Goal: Task Accomplishment & Management: Complete application form

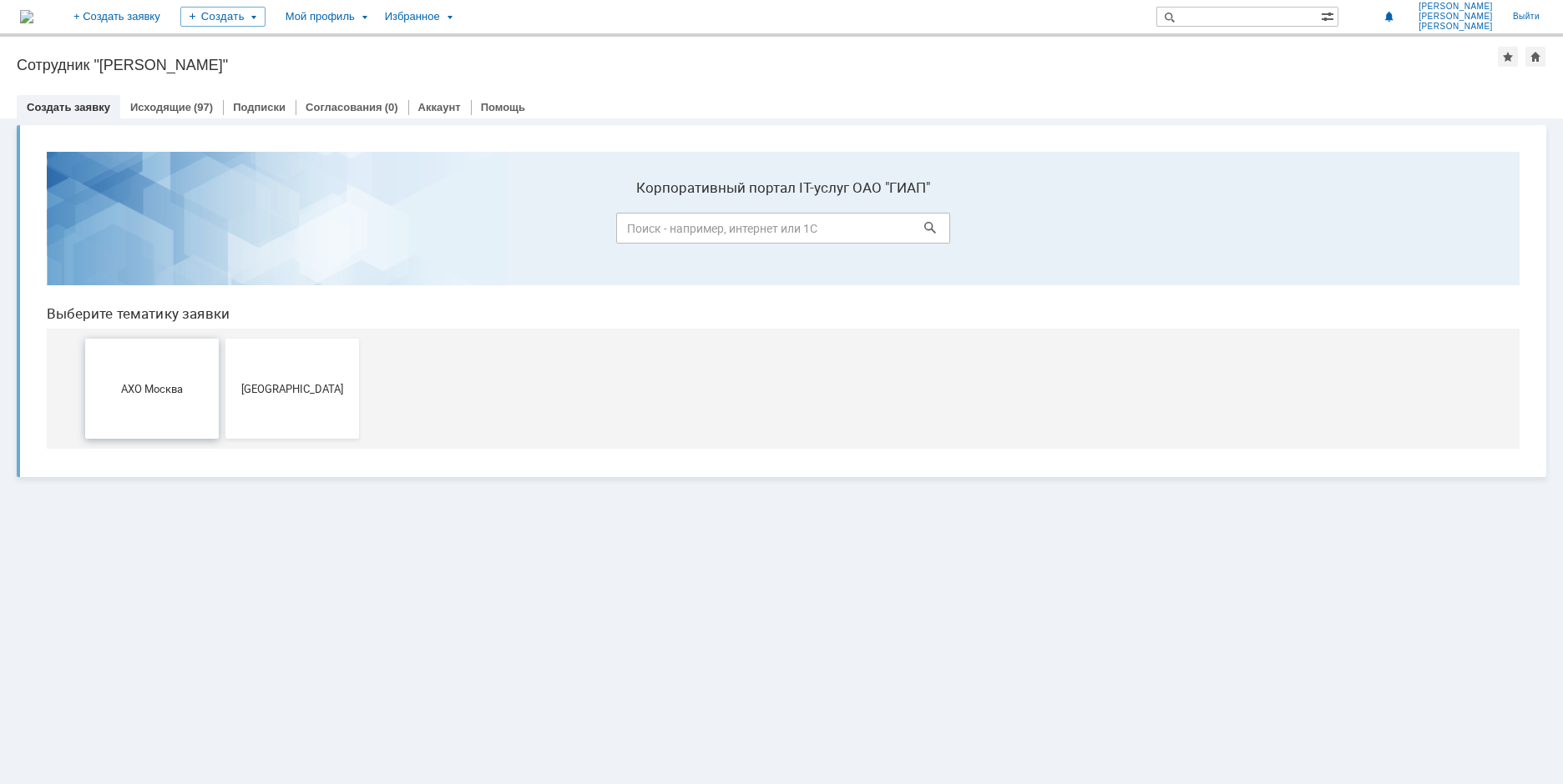
drag, startPoint x: 129, startPoint y: 354, endPoint x: 166, endPoint y: 481, distance: 132.3
click at [129, 354] on button "АХО Москва" at bounding box center [152, 389] width 133 height 100
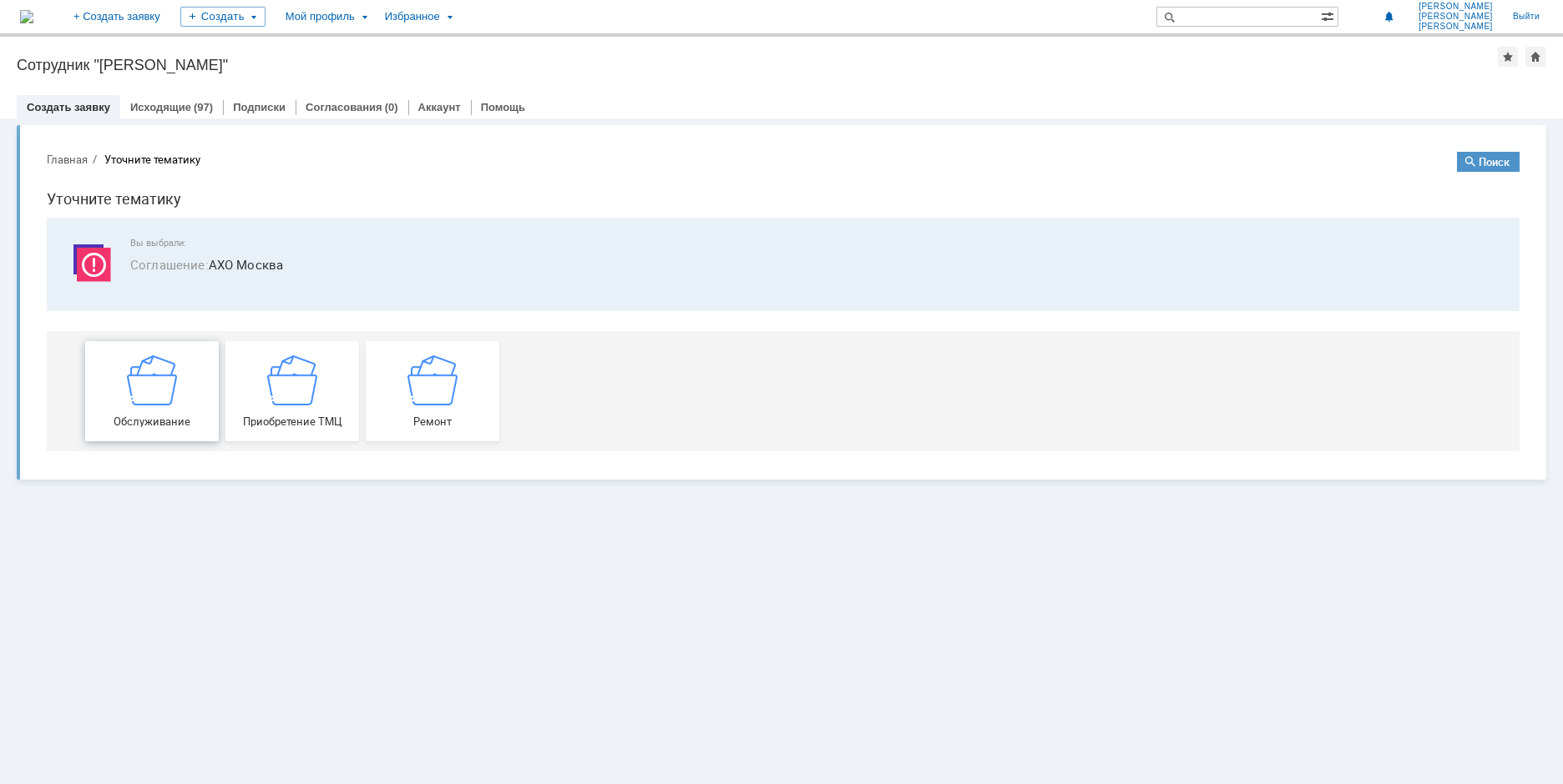
click at [156, 369] on img at bounding box center [153, 380] width 51 height 51
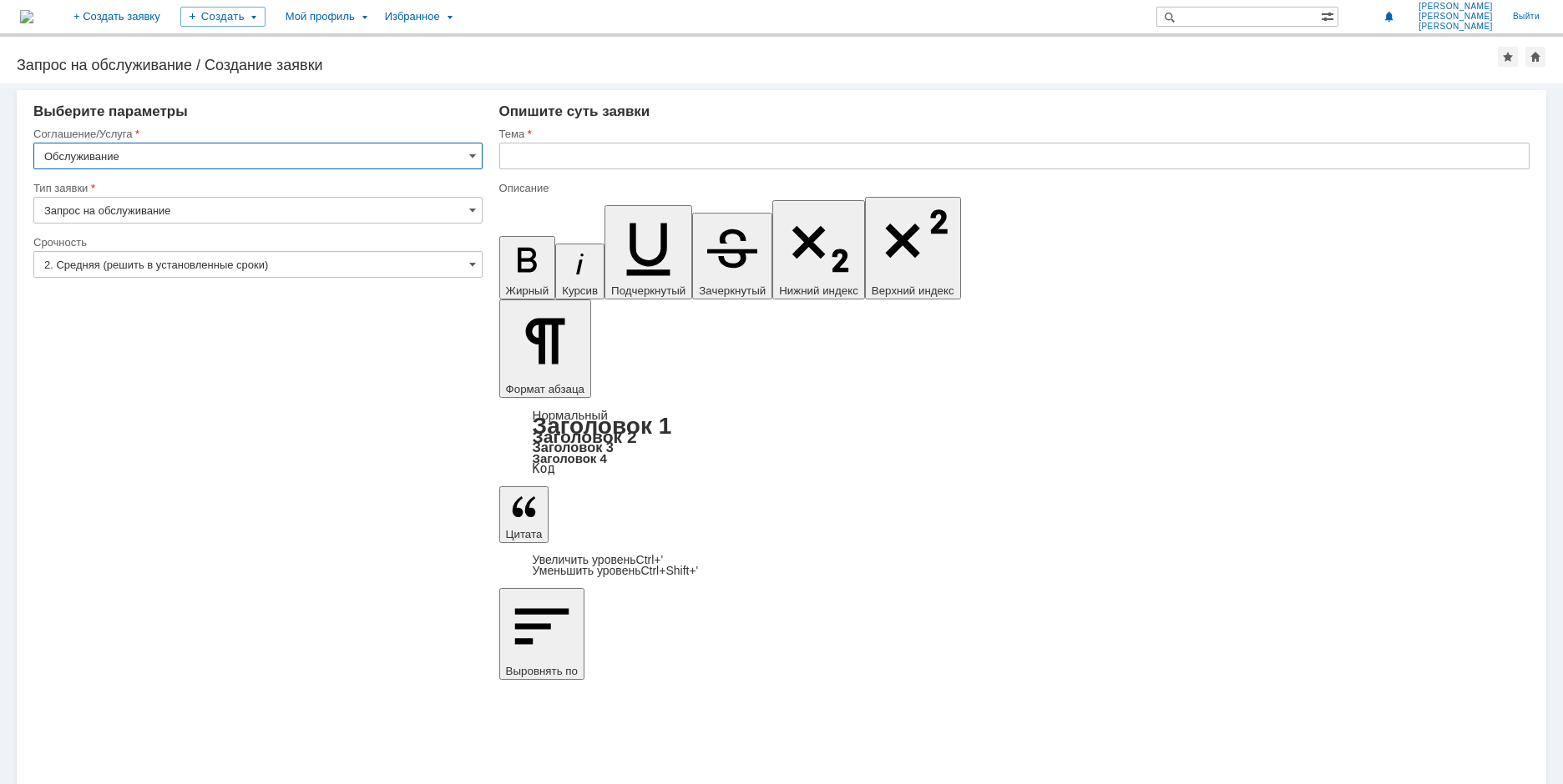
click at [125, 209] on input "Запрос на обслуживание" at bounding box center [258, 210] width 449 height 26
type input "Запрос на обслуживание"
click at [115, 274] on input "2. Средняя (решить в установленные сроки)" at bounding box center [258, 264] width 449 height 26
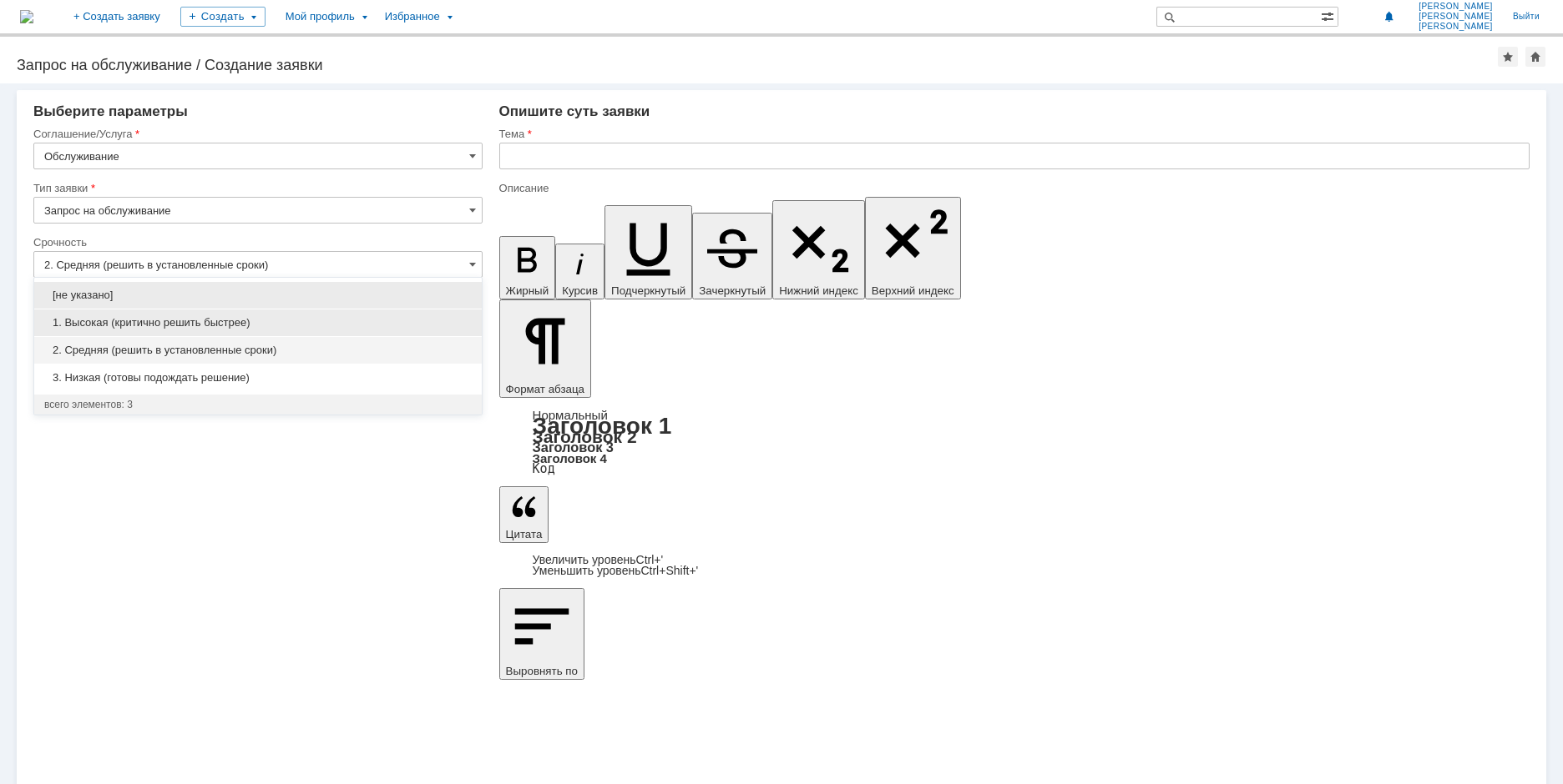
click at [122, 320] on span "1. Высокая (критично решить быстрее)" at bounding box center [259, 324] width 428 height 14
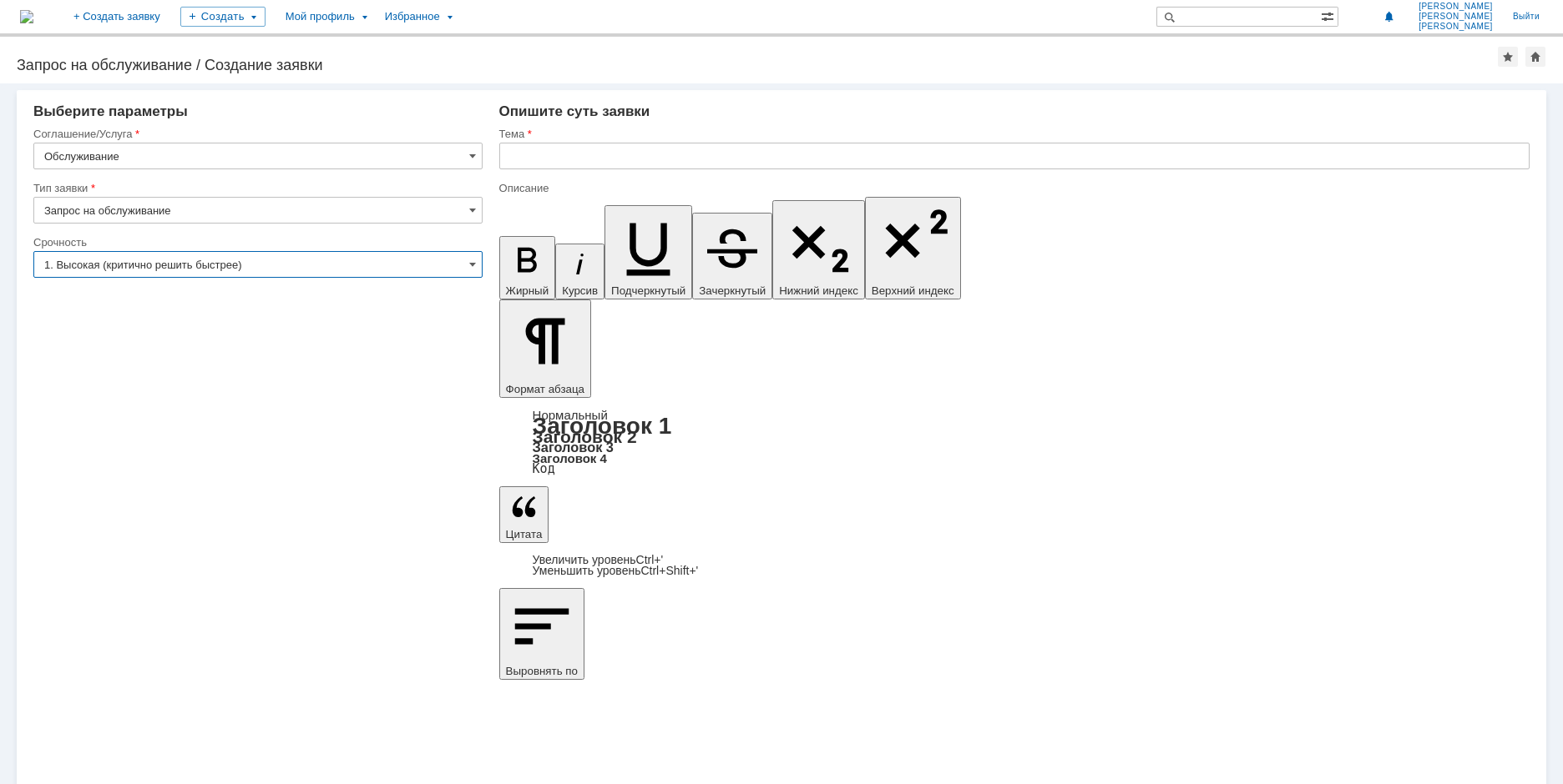
type input "1. Высокая (критично решить быстрее)"
click at [549, 151] on input "text" at bounding box center [1015, 155] width 1030 height 26
type input "Y"
type input "D"
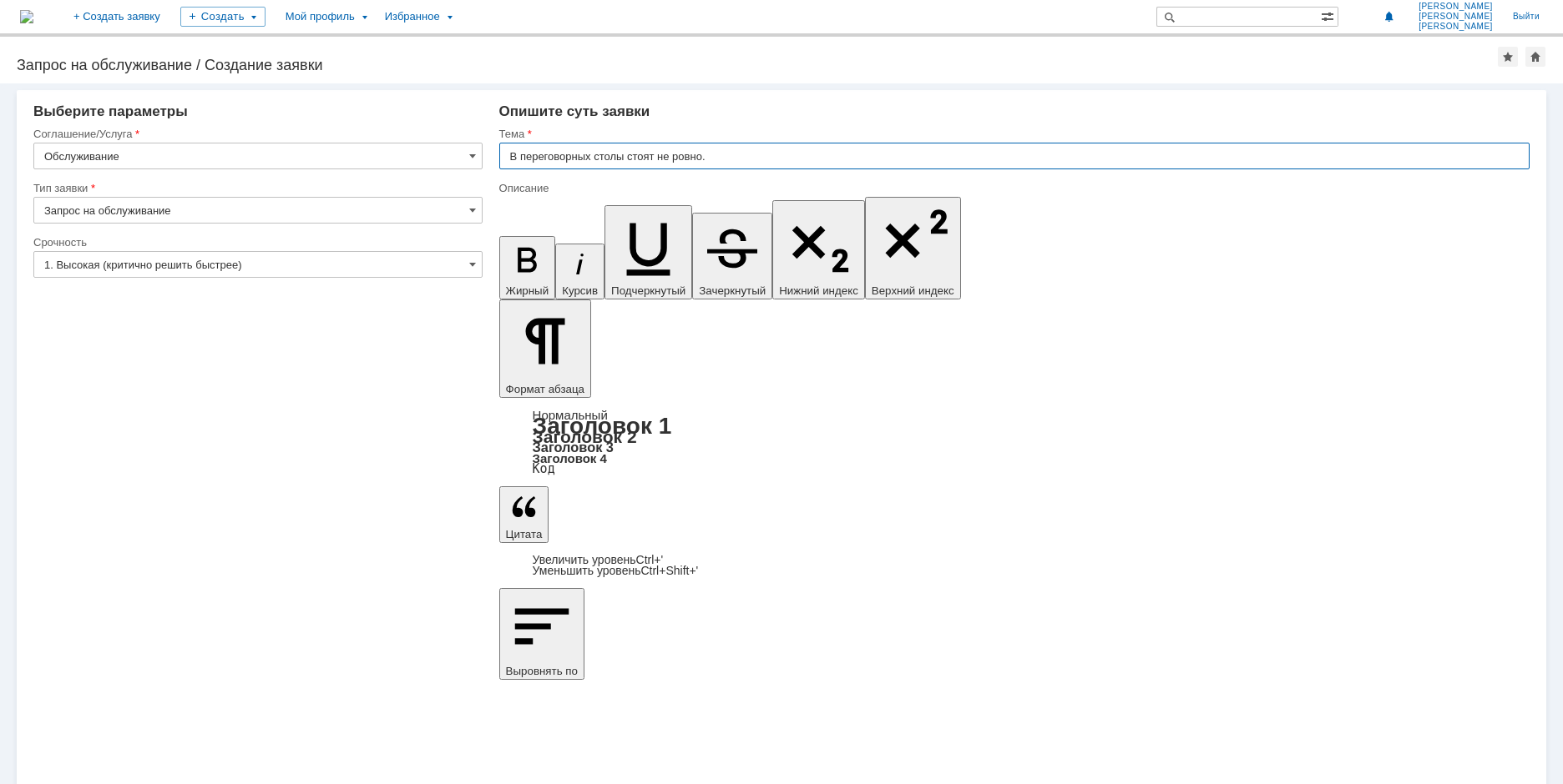
type input "В переговорных столы стоят не ровно."
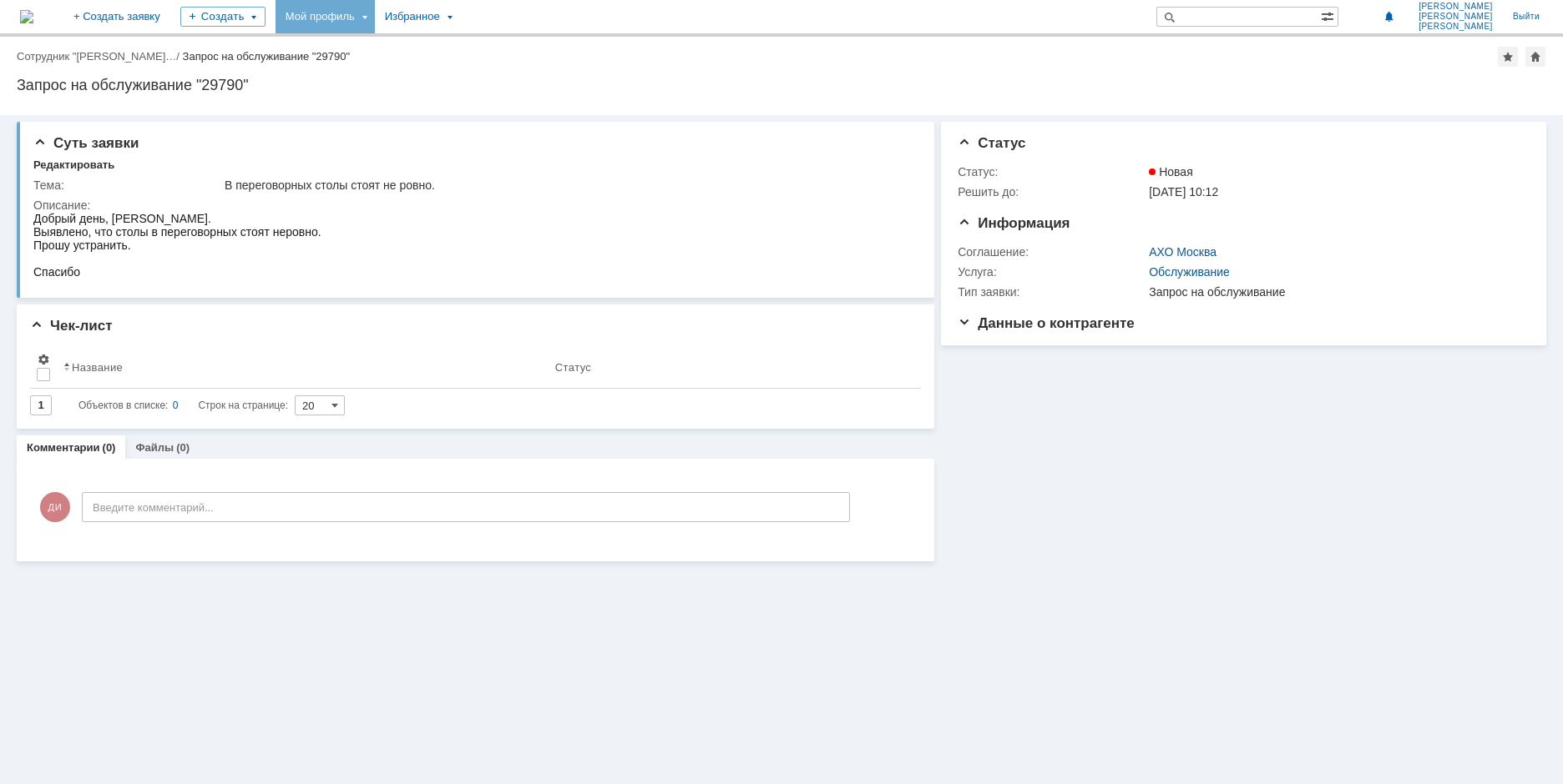
click at [375, 22] on div "Мой профиль" at bounding box center [325, 17] width 99 height 33
click at [382, 51] on link "Мой аккаунт" at bounding box center [342, 50] width 127 height 20
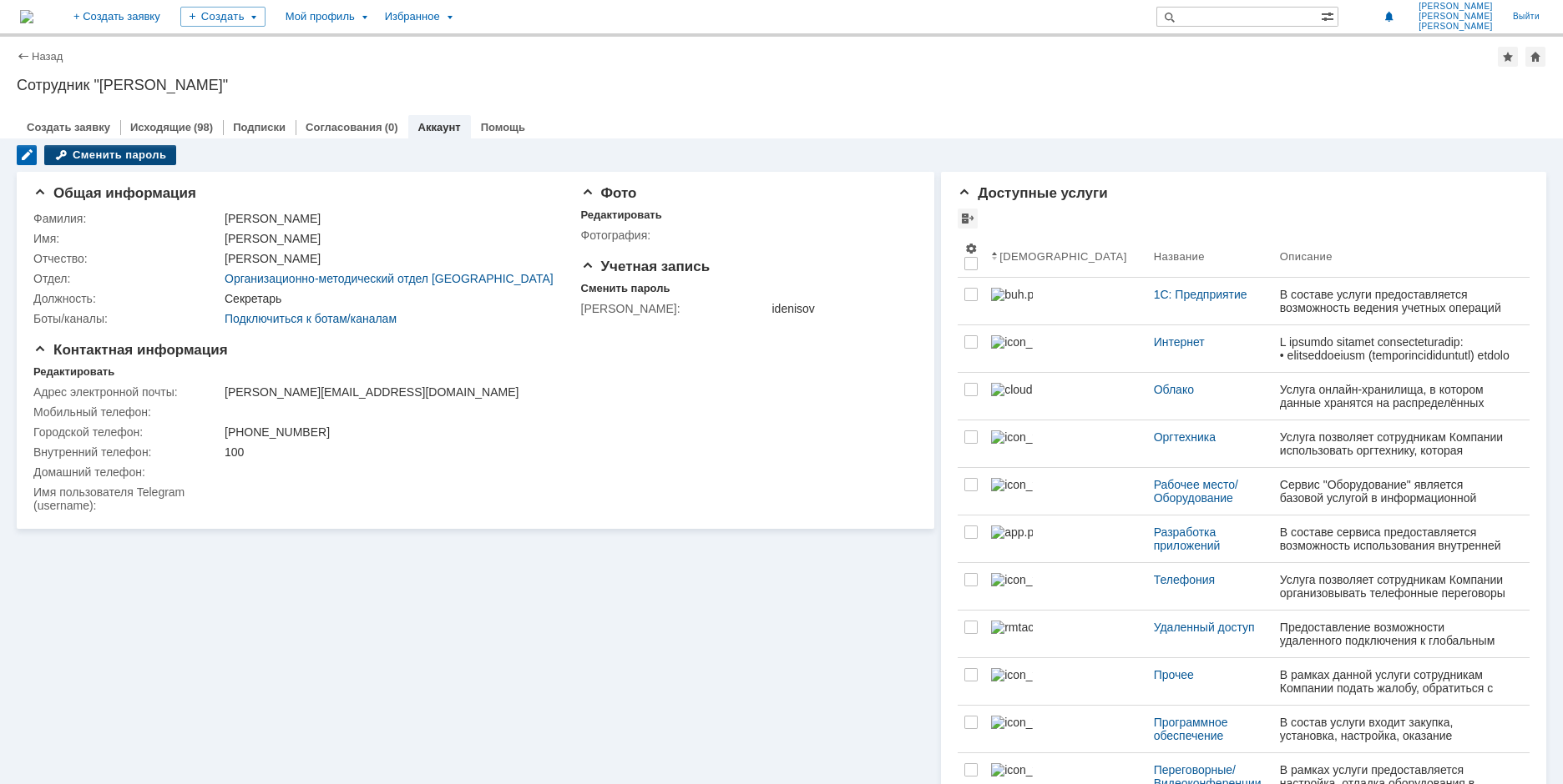
click at [75, 162] on div "Сменить пароль" at bounding box center [111, 154] width 132 height 20
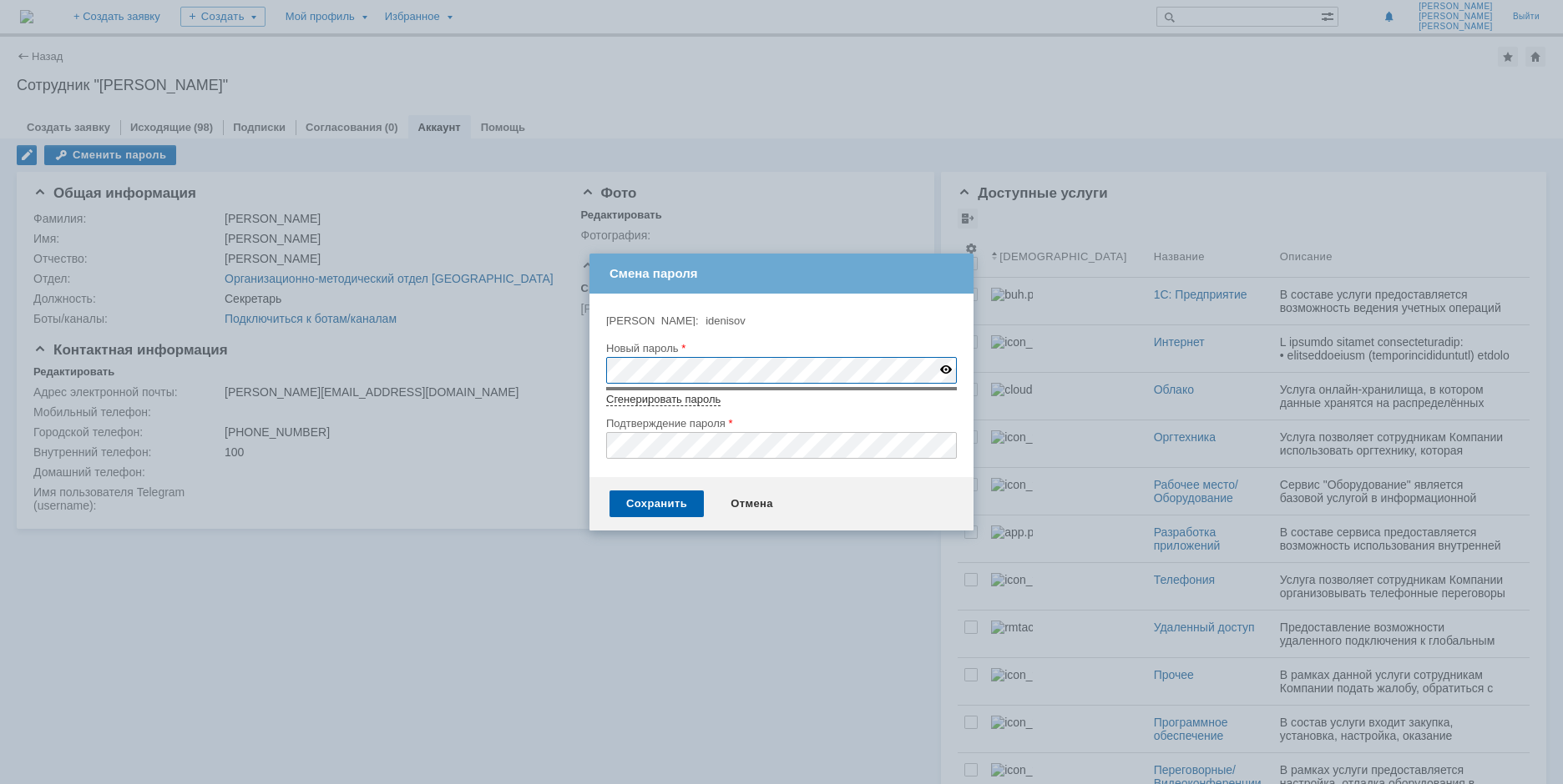
click at [705, 405] on link "Сгенерировать пароль" at bounding box center [664, 400] width 115 height 14
drag, startPoint x: 779, startPoint y: 398, endPoint x: 737, endPoint y: 399, distance: 42.0
click at [737, 399] on div "Сгенерировать пароль WQns9xzI" at bounding box center [782, 398] width 351 height 11
copy span "WQns9xzI"
click at [819, 334] on div at bounding box center [782, 335] width 351 height 12
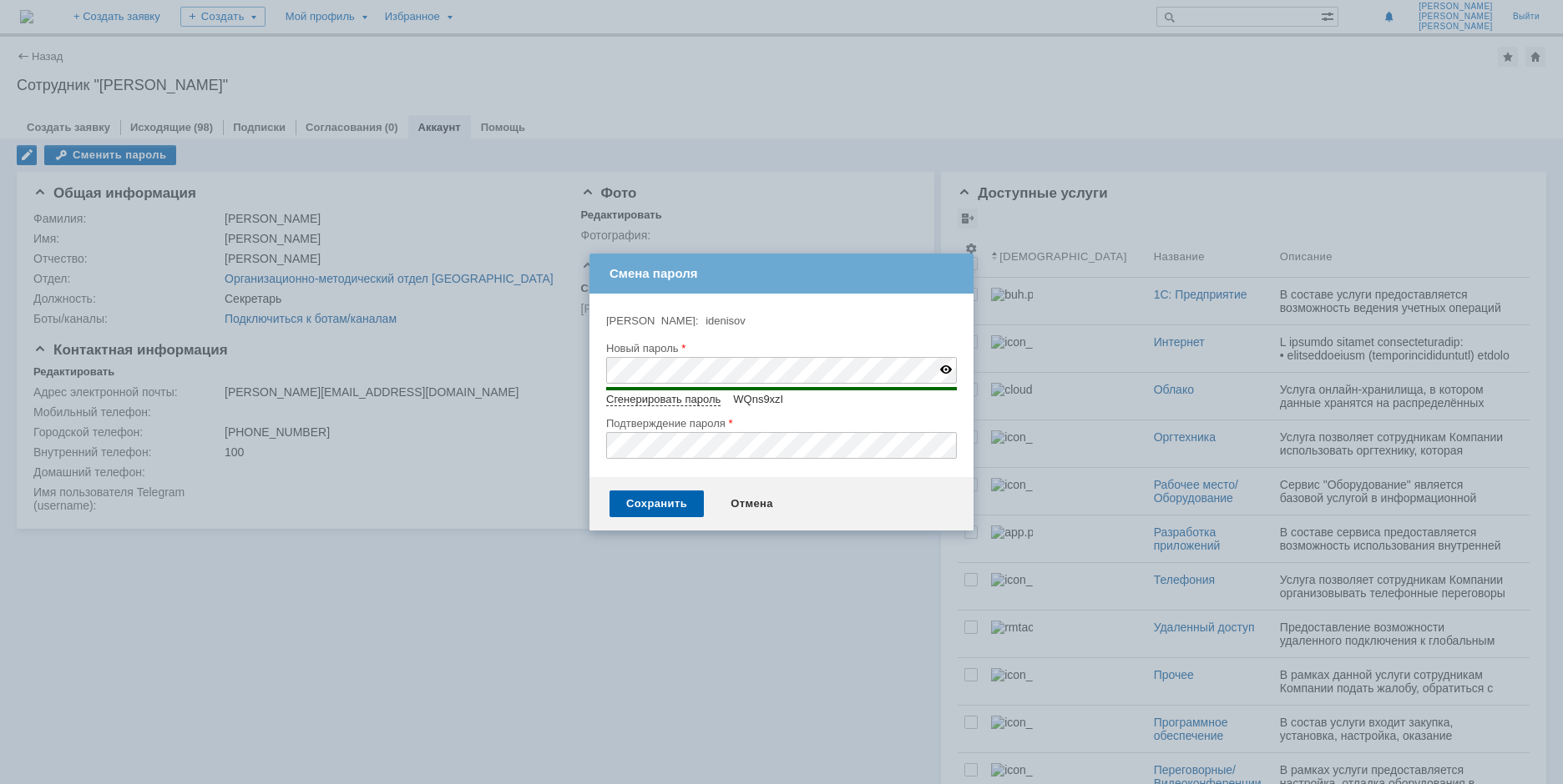
click at [758, 308] on div "Логин: idenisov idenisov Новый пароль Сгенерировать пароль WQns9xzI Подтвержден…" at bounding box center [782, 385] width 351 height 170
click at [638, 498] on div "Сохранить" at bounding box center [656, 503] width 94 height 26
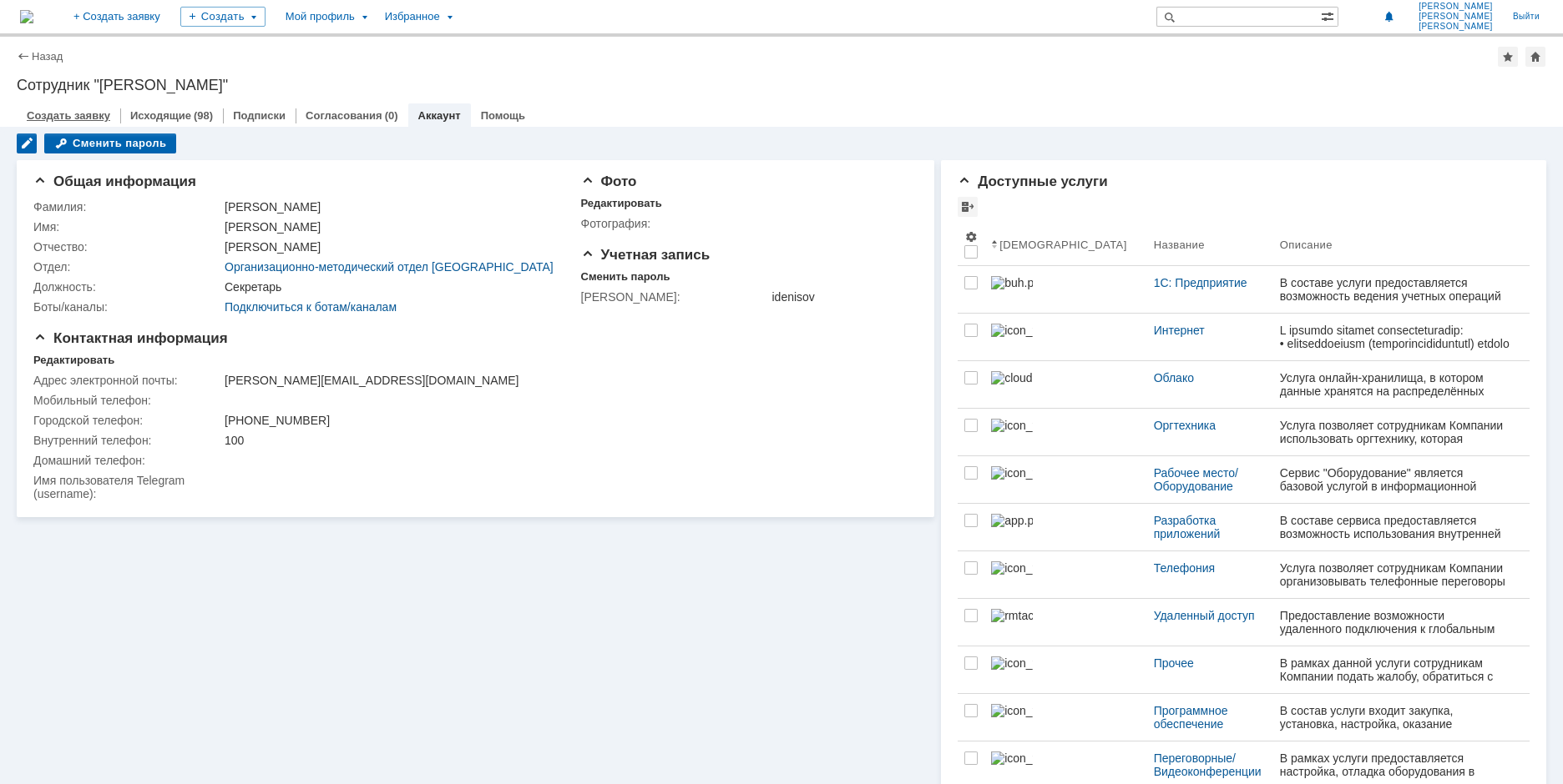
click at [32, 111] on link "Создать заявку" at bounding box center [68, 116] width 84 height 13
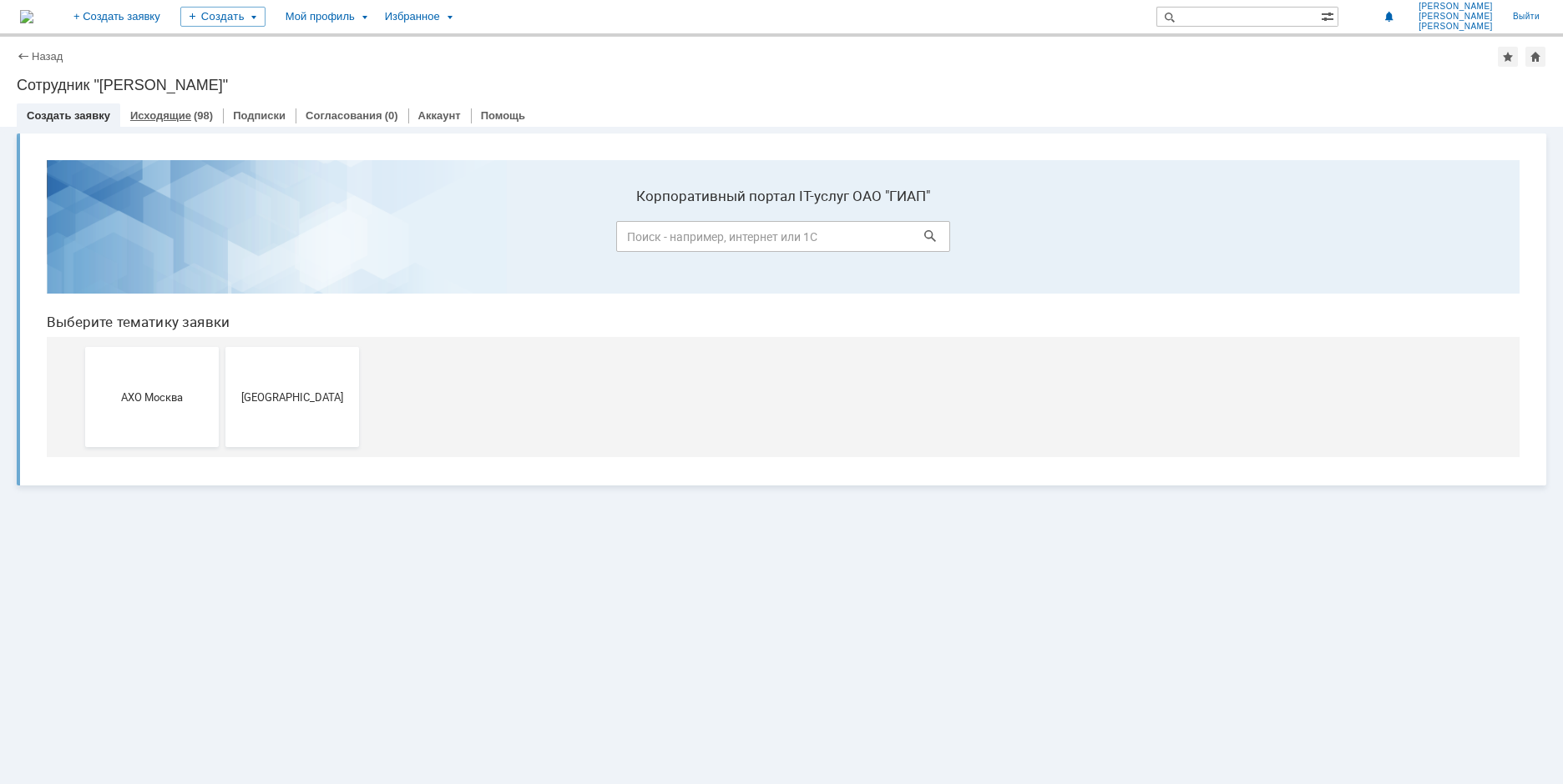
click at [164, 119] on link "Исходящие" at bounding box center [160, 116] width 61 height 13
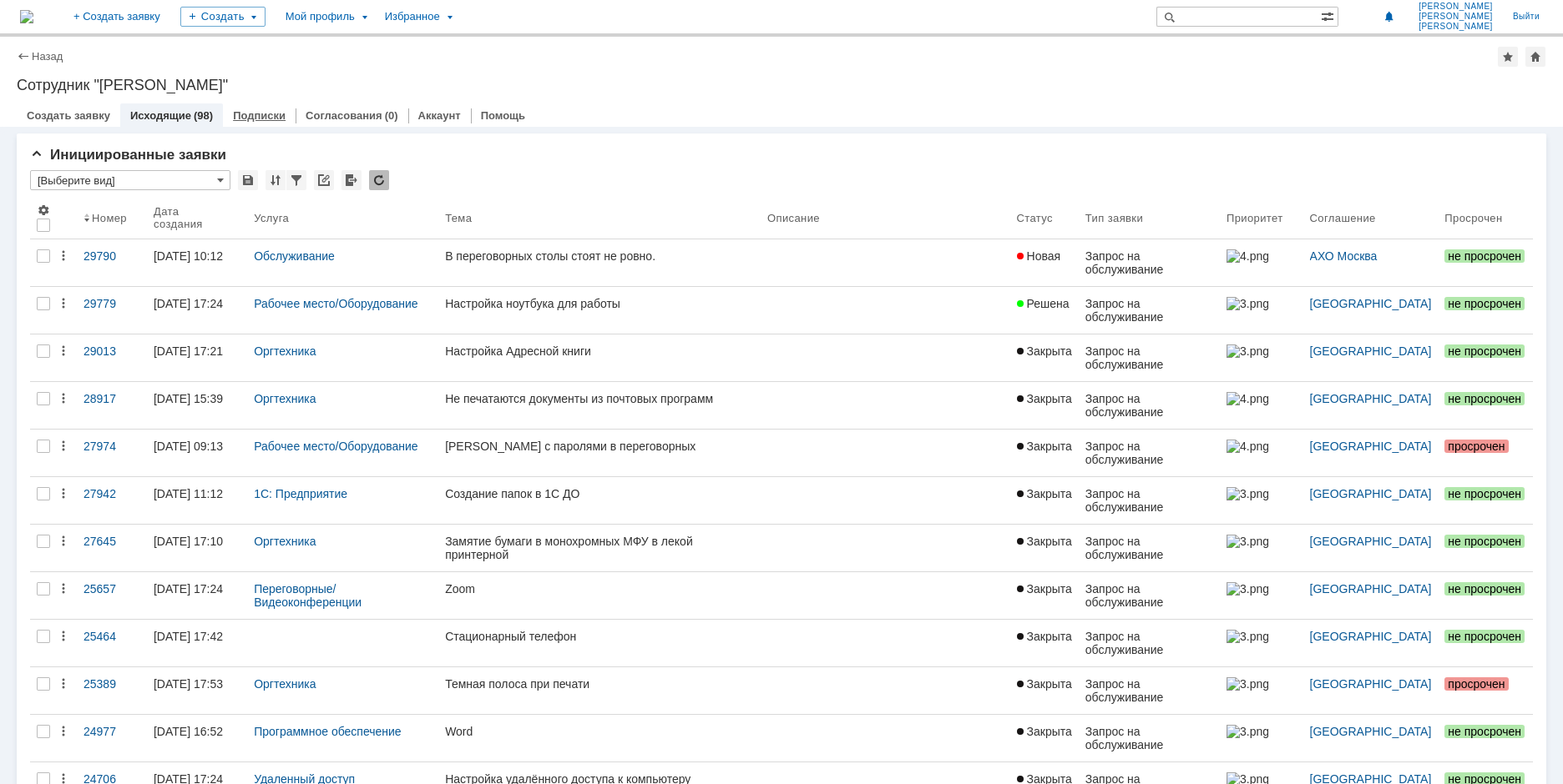
click at [240, 113] on link "Подписки" at bounding box center [260, 116] width 52 height 13
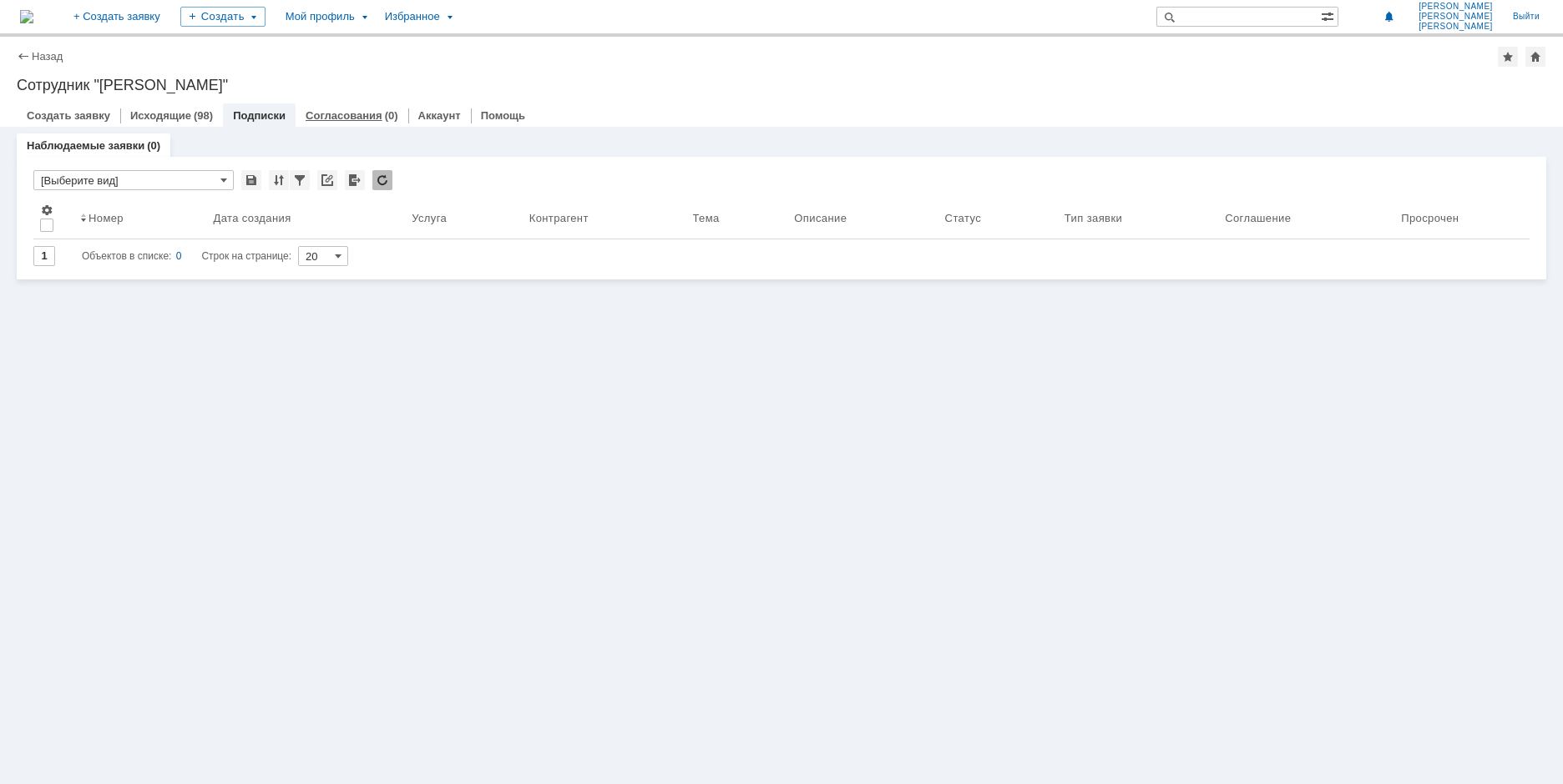
click at [349, 116] on link "Согласования" at bounding box center [343, 116] width 77 height 13
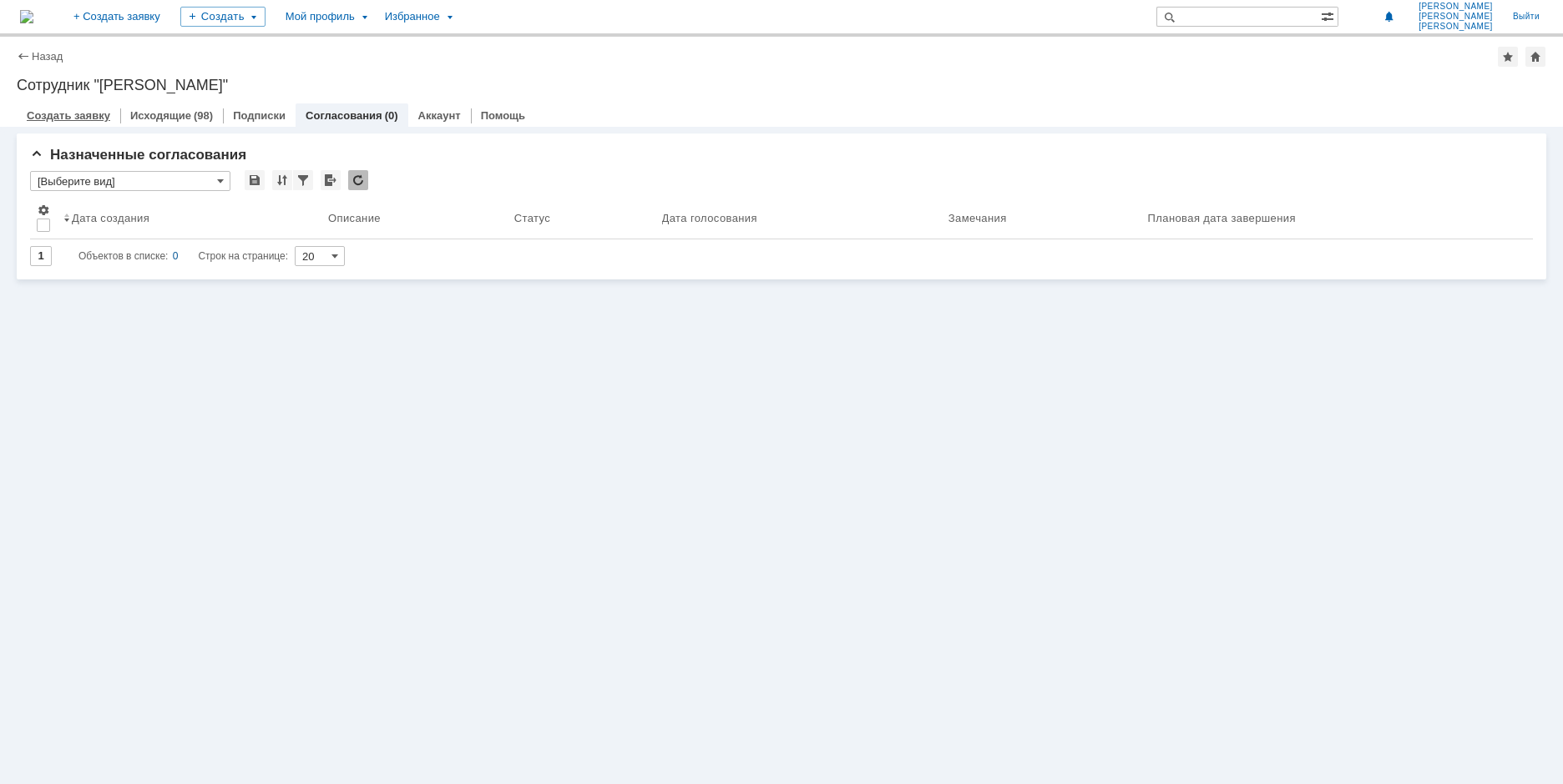
click at [51, 119] on link "Создать заявку" at bounding box center [68, 116] width 84 height 13
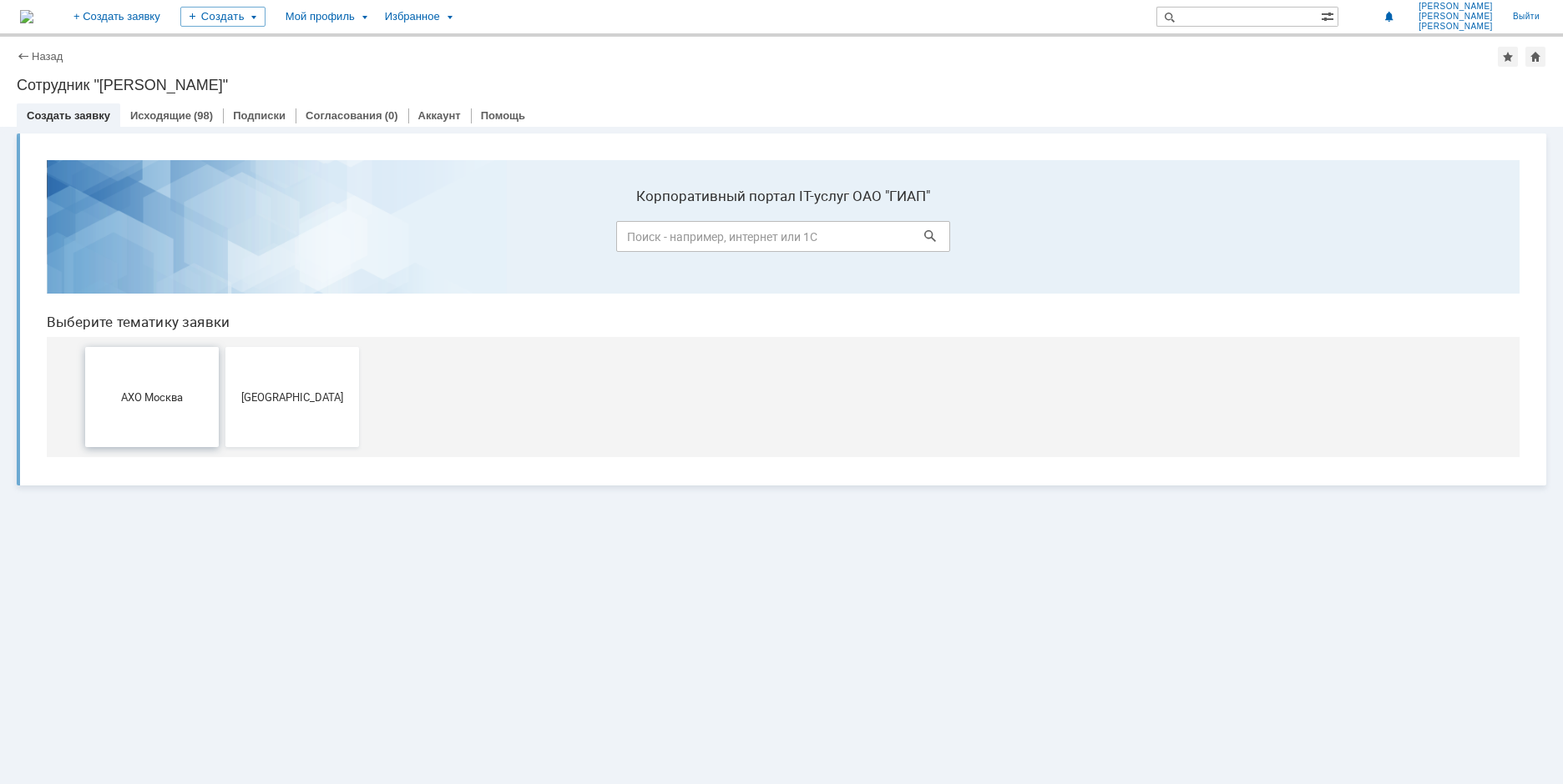
click at [196, 393] on span "АХО Москва" at bounding box center [152, 396] width 123 height 13
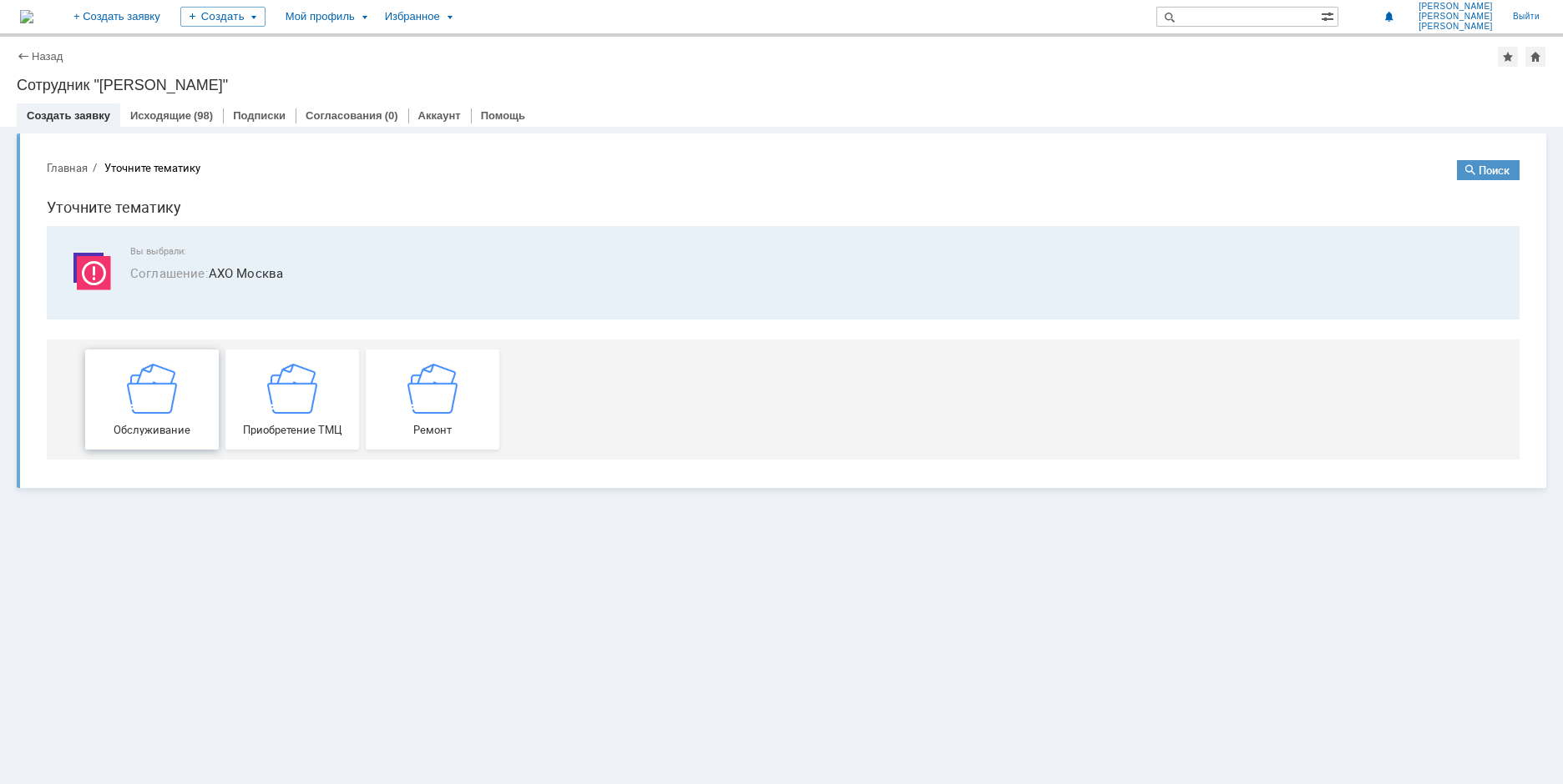
click at [157, 393] on img at bounding box center [153, 389] width 51 height 51
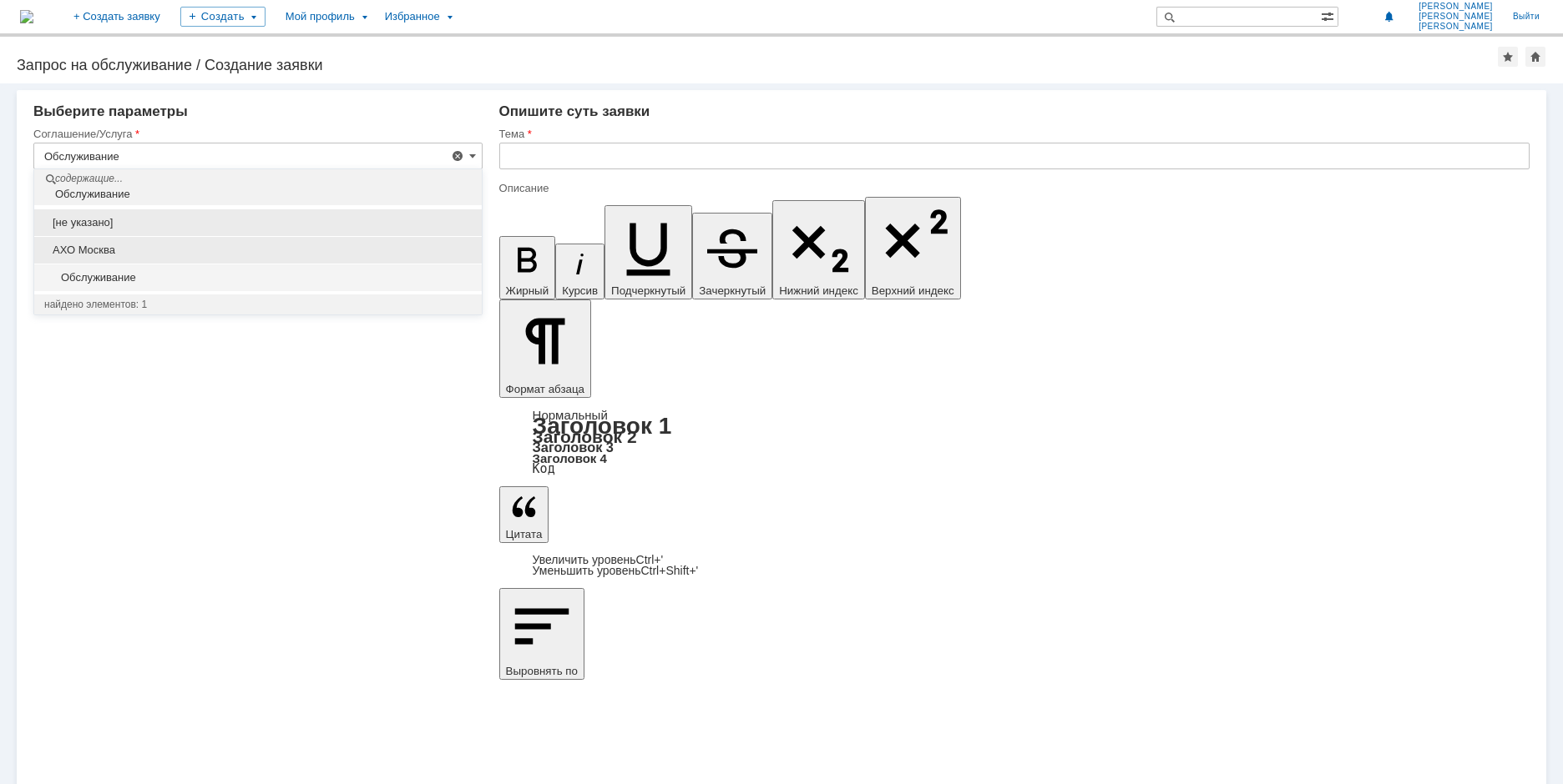
click at [88, 249] on span "АХО Москва" at bounding box center [259, 251] width 428 height 14
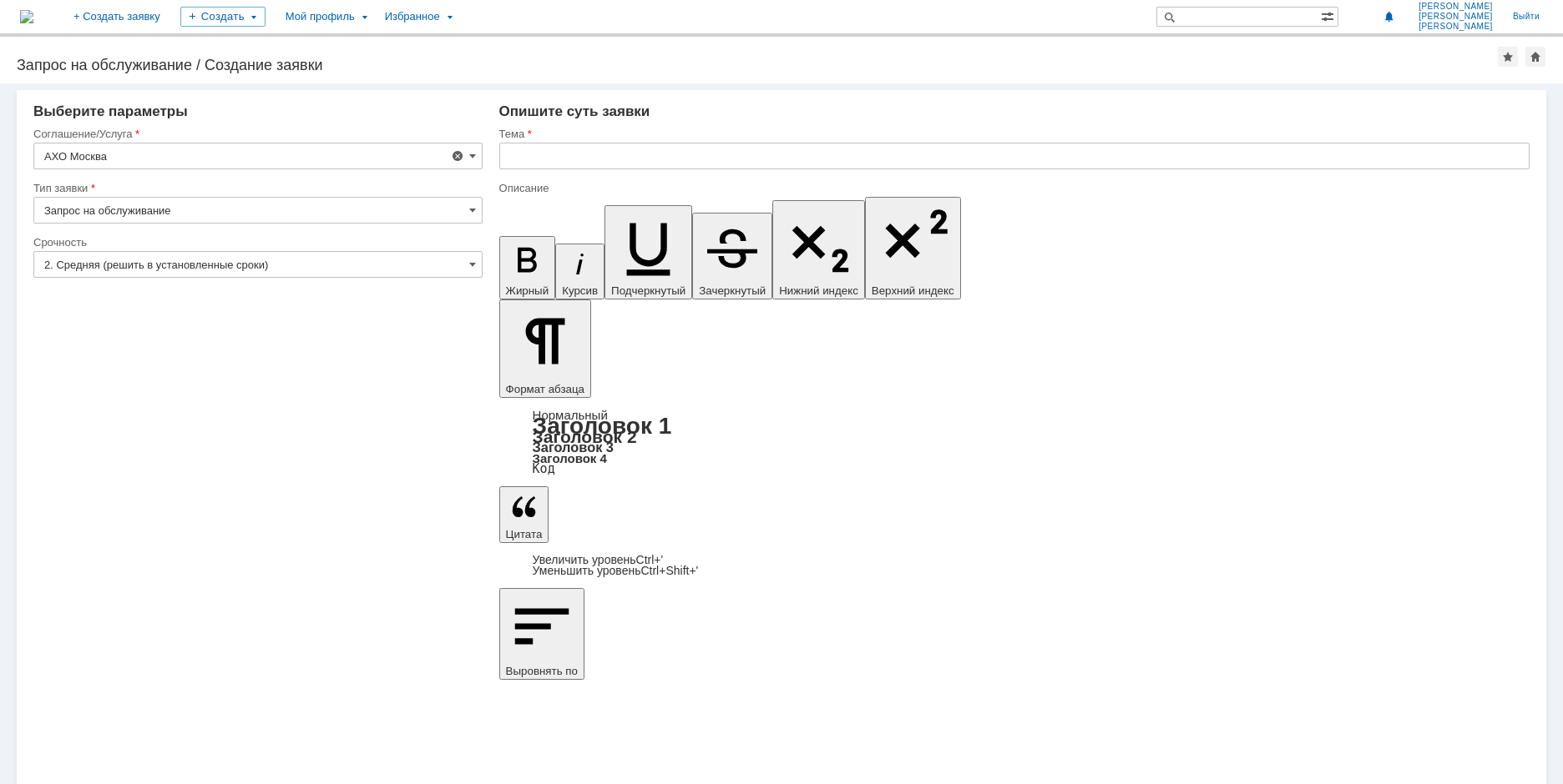
type input "АХО Москва"
click at [140, 263] on input "2. Средняя (решить в установленные сроки)" at bounding box center [258, 264] width 449 height 26
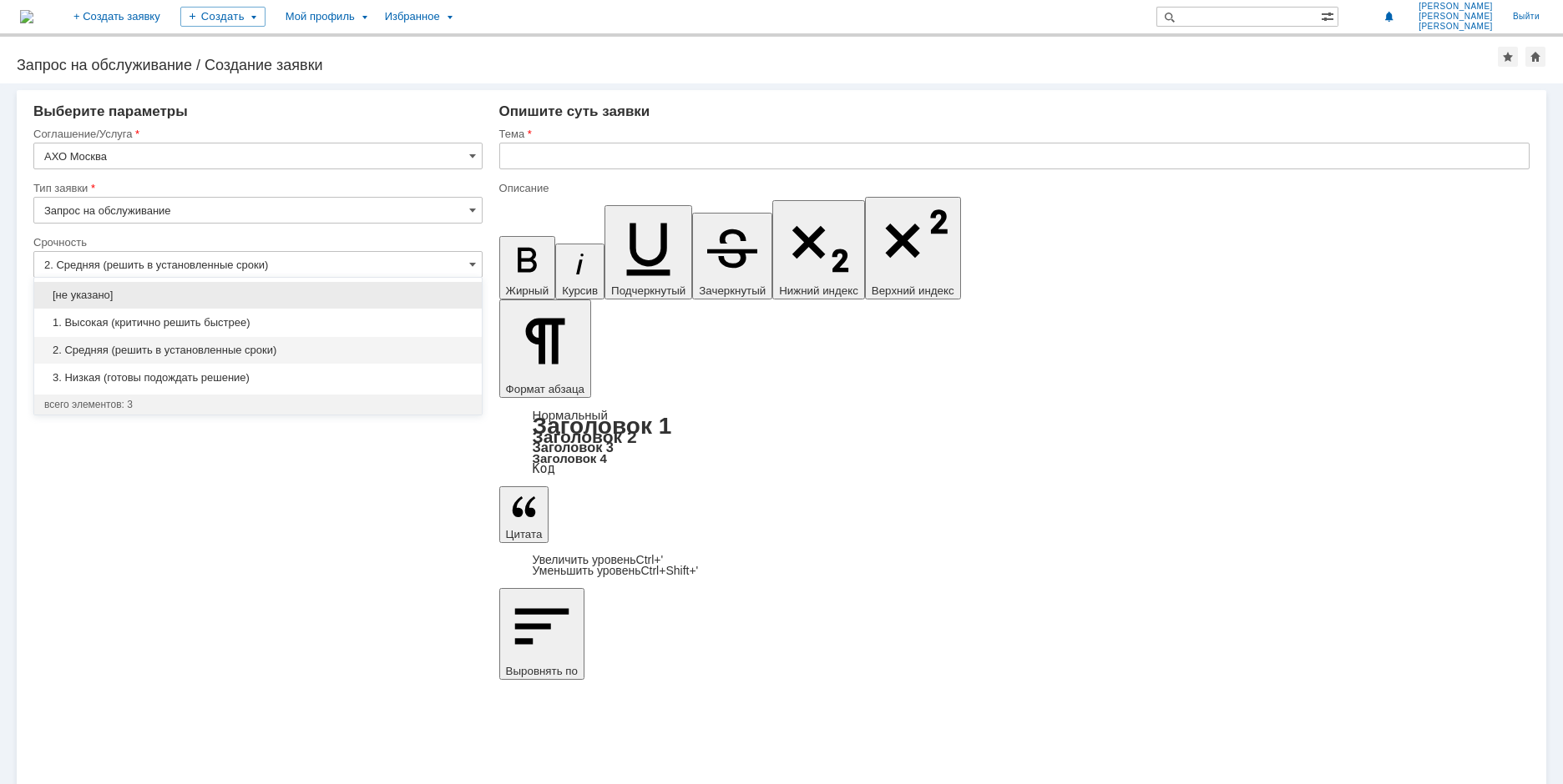
click at [130, 293] on span "[не указано]" at bounding box center [259, 295] width 428 height 14
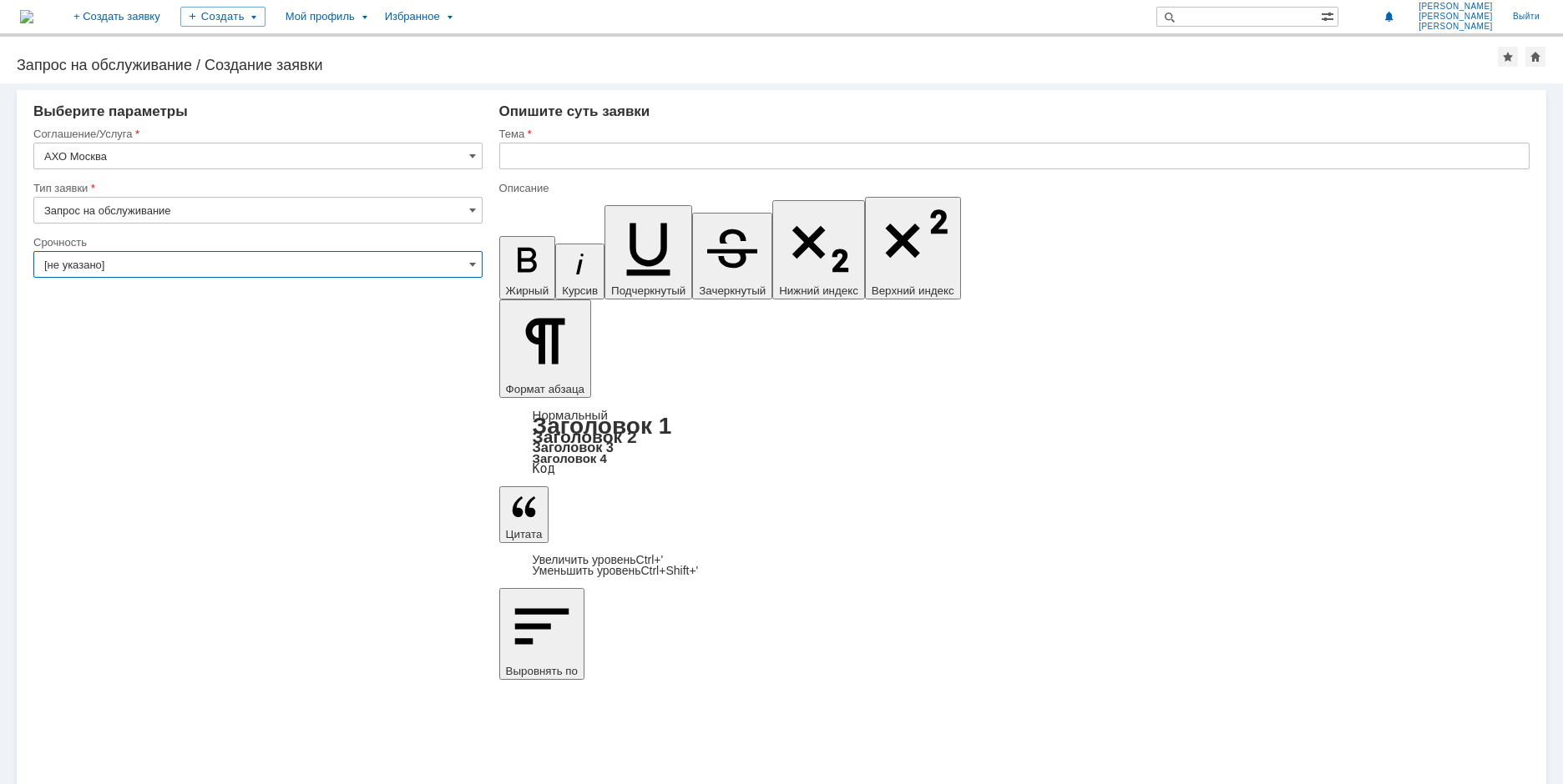
type input "[не указано]"
click at [133, 264] on input "[не указано]" at bounding box center [258, 264] width 449 height 26
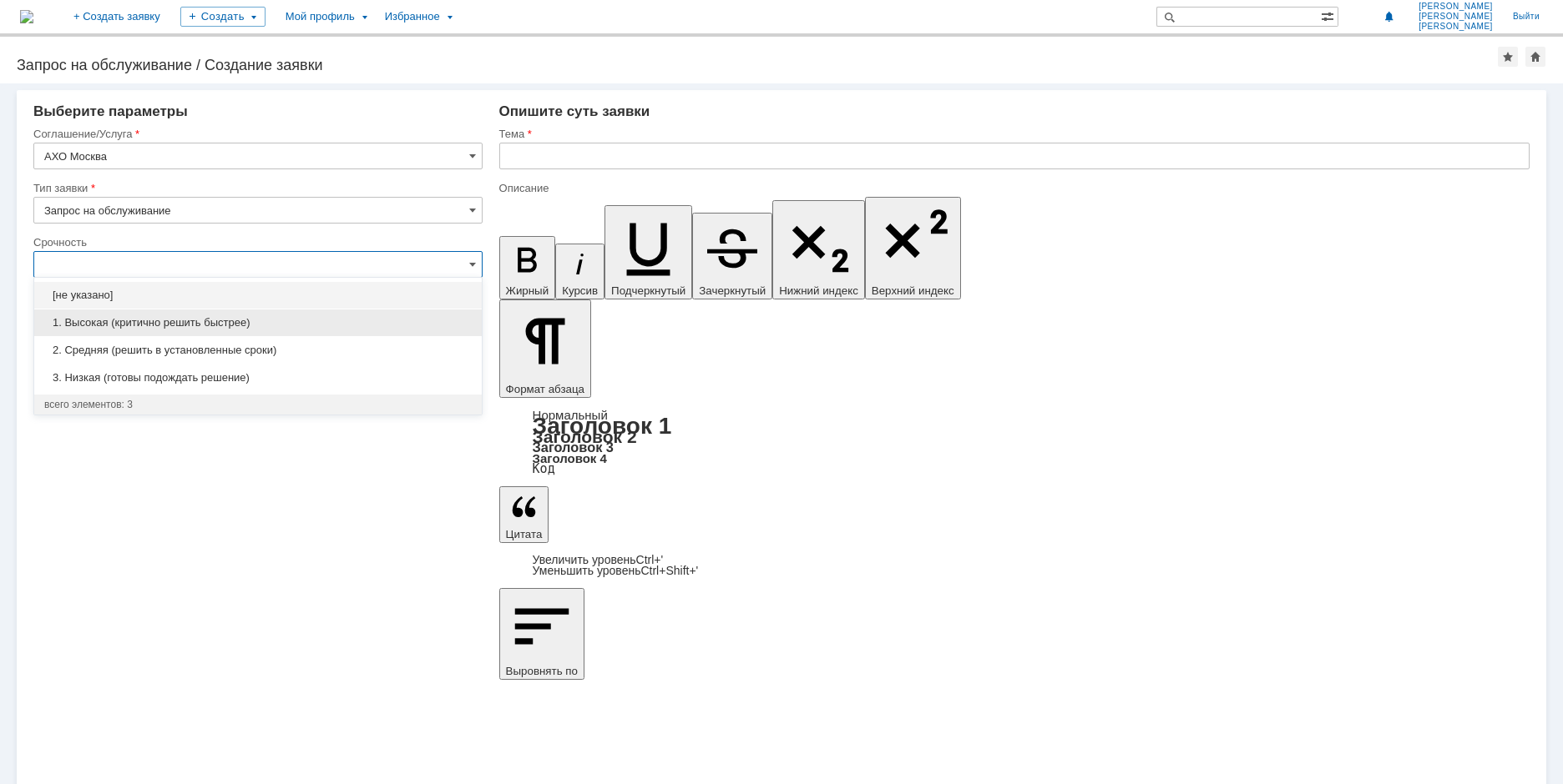
click at [116, 317] on span "1. Высокая (критично решить быстрее)" at bounding box center [259, 324] width 428 height 14
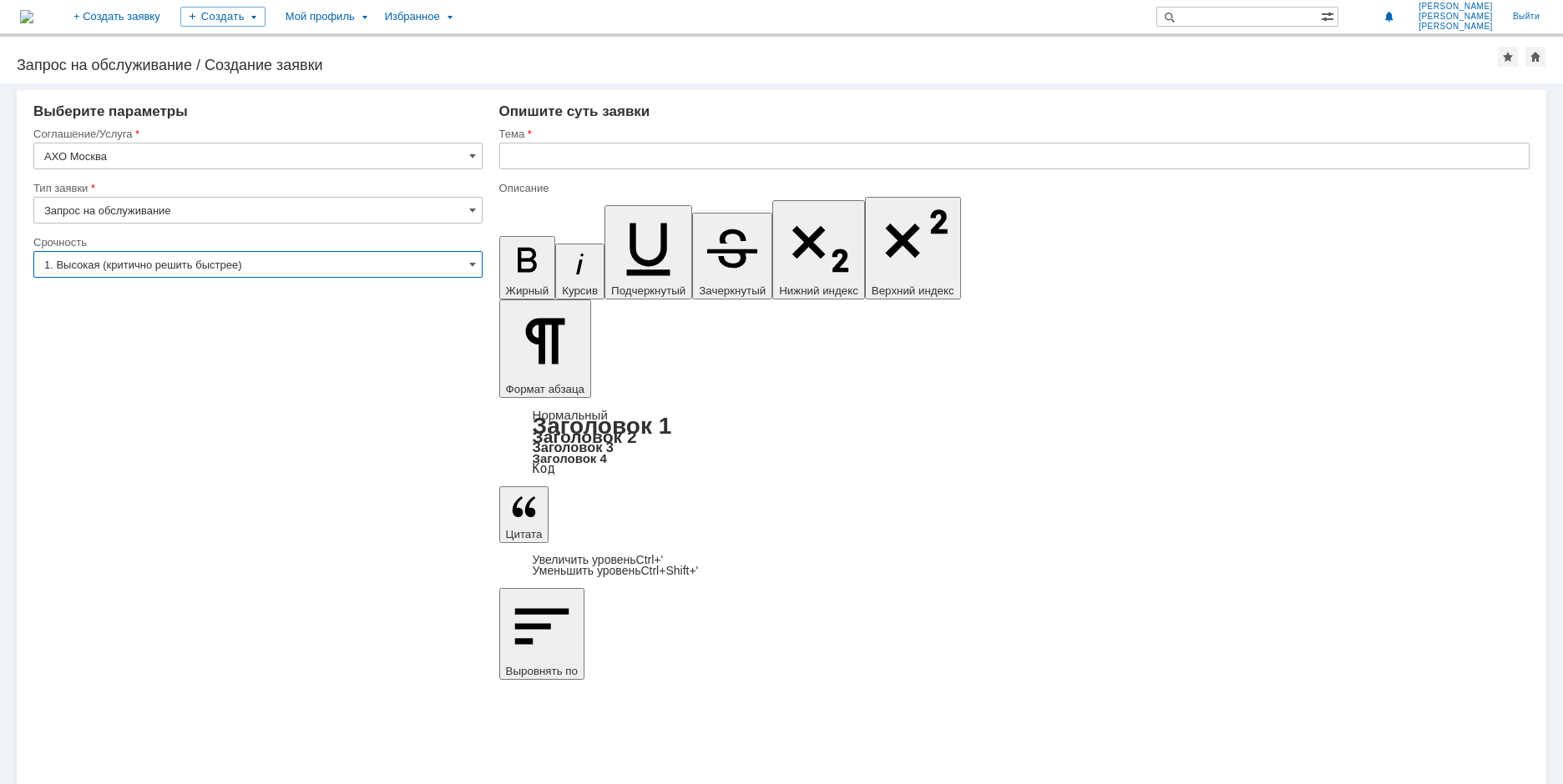
type input "1. Высокая (критично решить быстрее)"
click at [170, 15] on link "+ Создать заявку" at bounding box center [117, 17] width 107 height 33
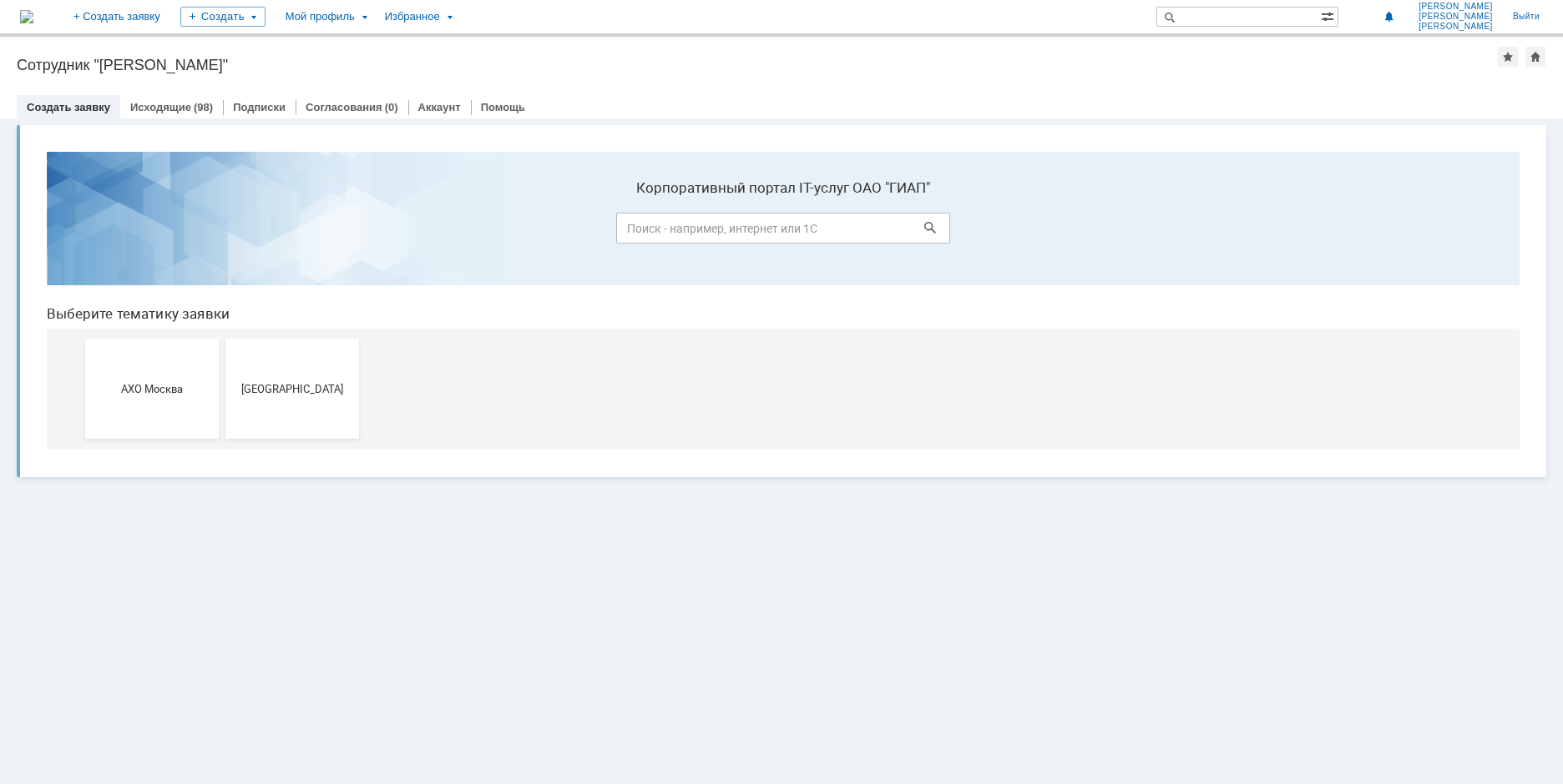
click at [798, 224] on input at bounding box center [783, 228] width 334 height 31
click at [293, 369] on button "[GEOGRAPHIC_DATA]" at bounding box center [292, 389] width 133 height 100
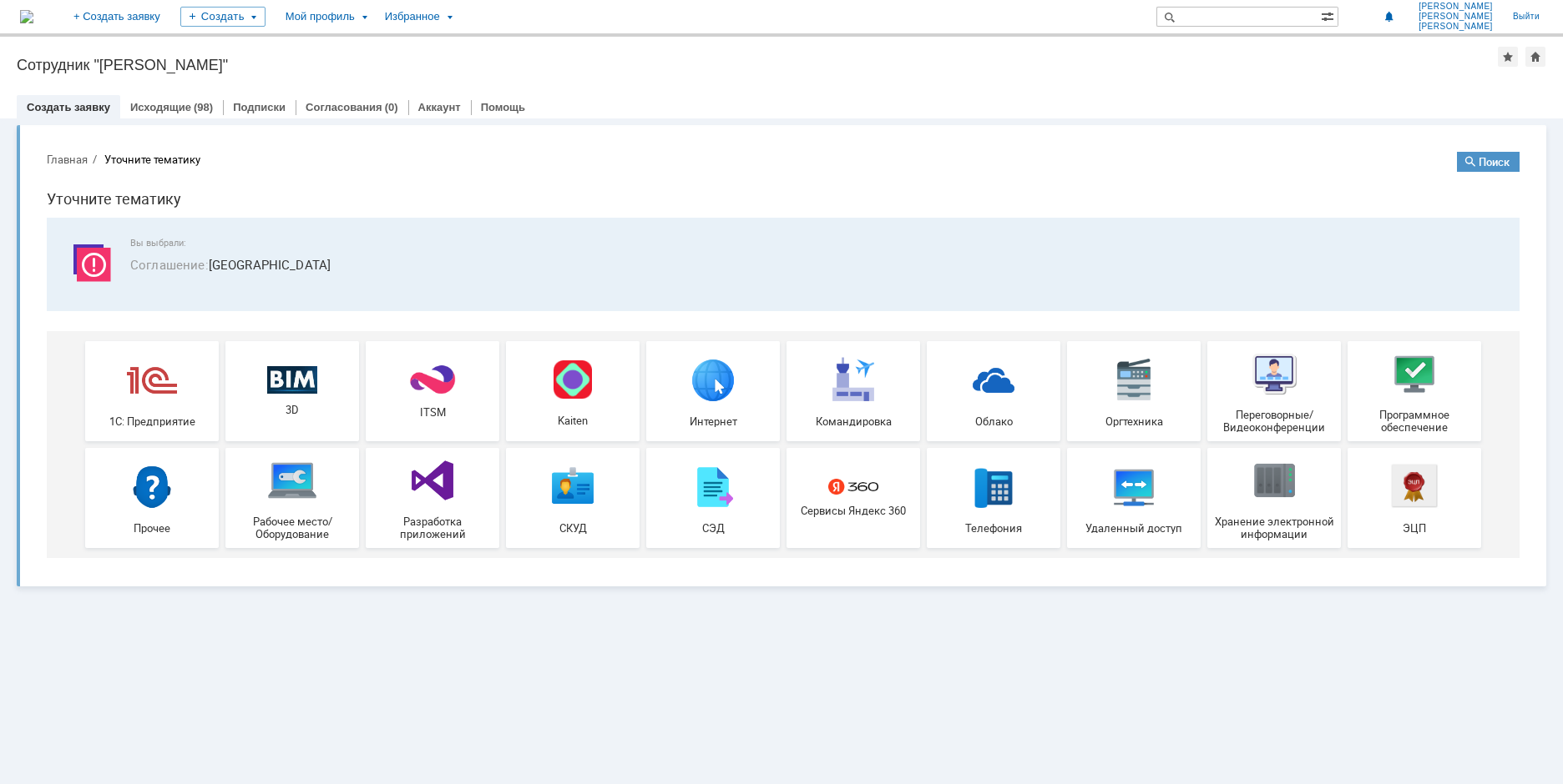
click at [79, 115] on div "Создать заявку" at bounding box center [68, 107] width 104 height 24
click at [33, 23] on img at bounding box center [27, 17] width 14 height 14
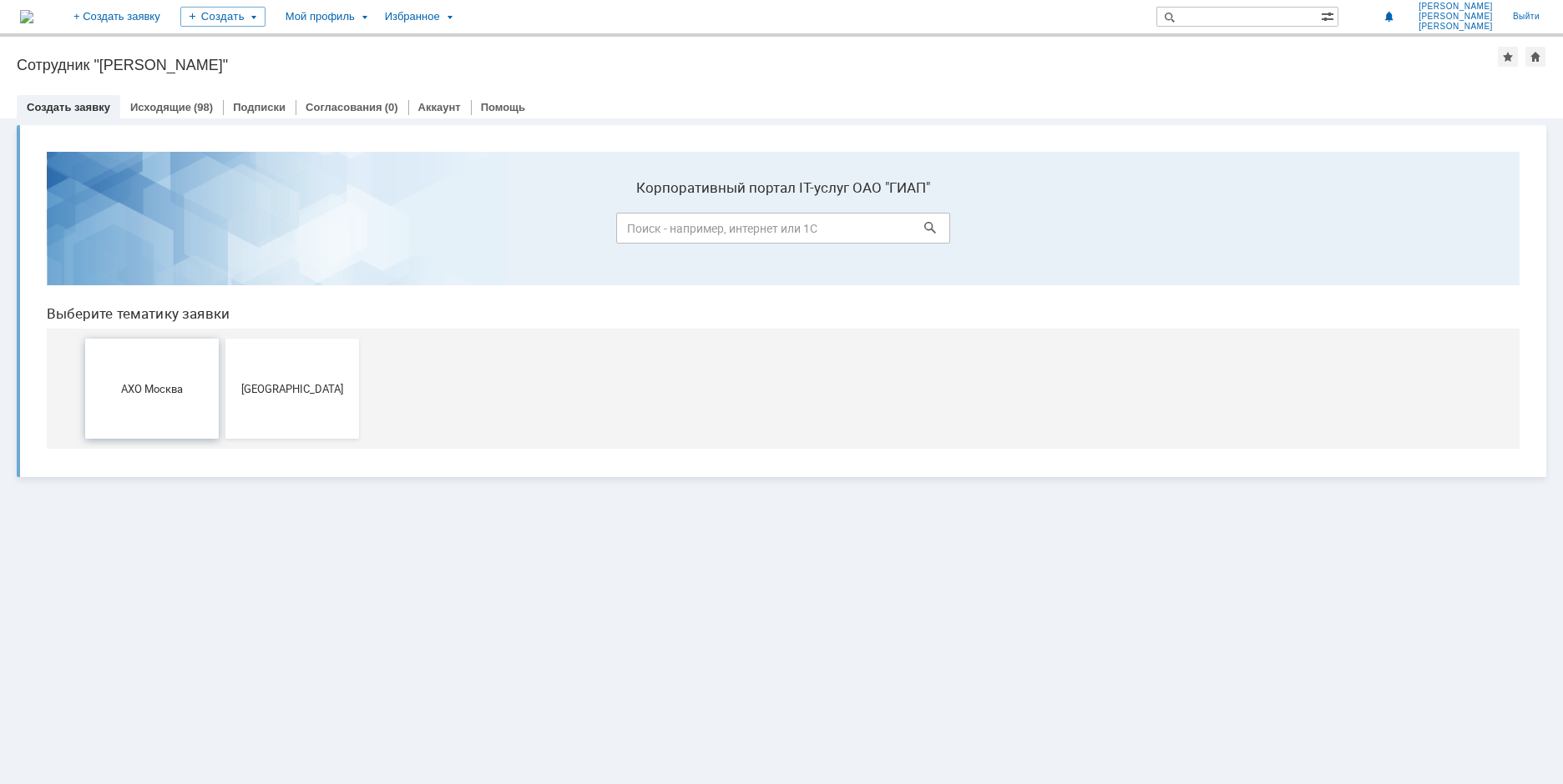
click at [165, 392] on span "АХО Москва" at bounding box center [152, 388] width 123 height 13
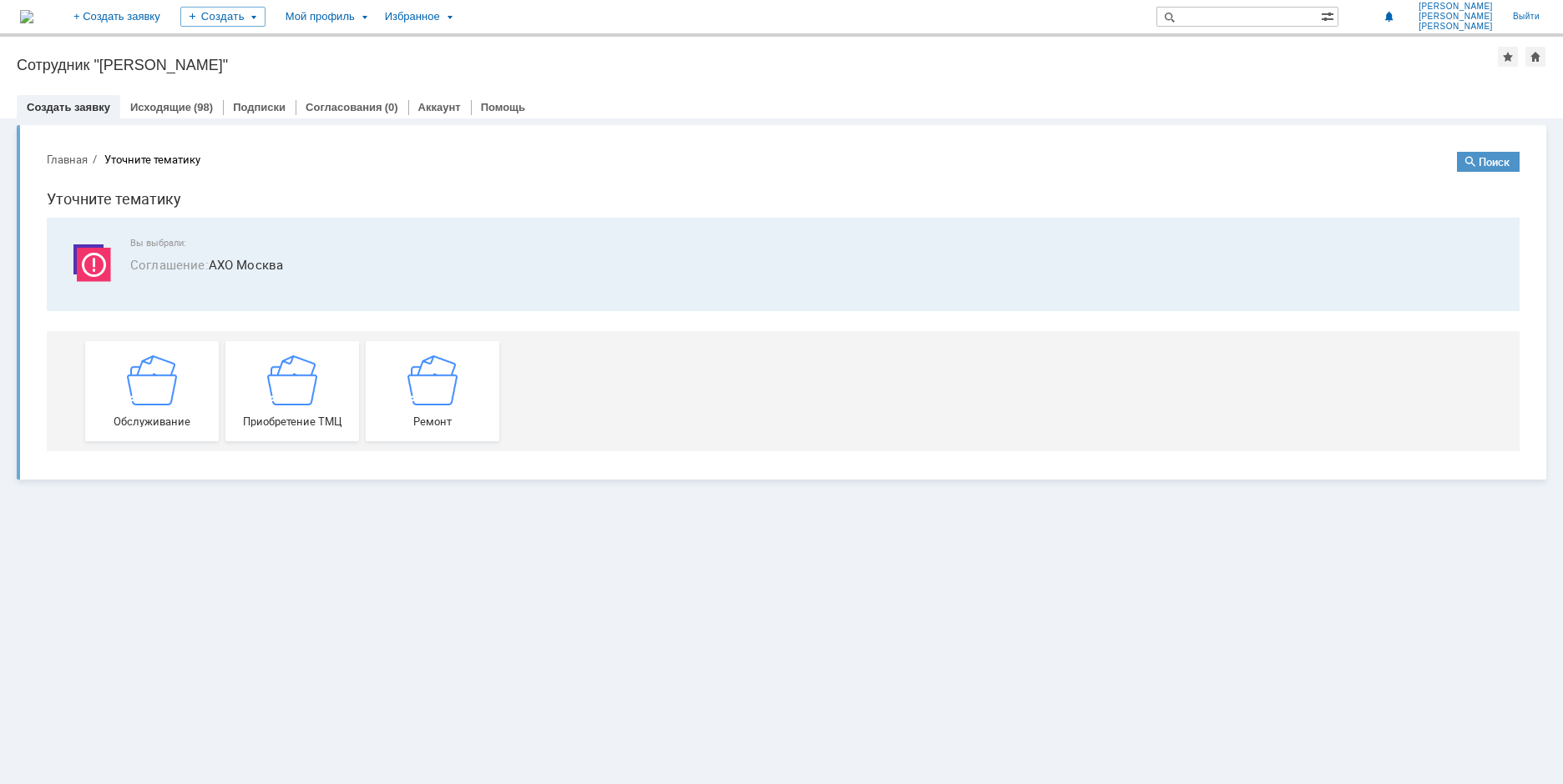
click at [165, 392] on img at bounding box center [153, 380] width 51 height 51
drag, startPoint x: 290, startPoint y: 272, endPoint x: 211, endPoint y: 270, distance: 79.0
click at [211, 270] on span "Соглашение : АХО Москва" at bounding box center [815, 265] width 1370 height 19
copy span "АХО Москва"
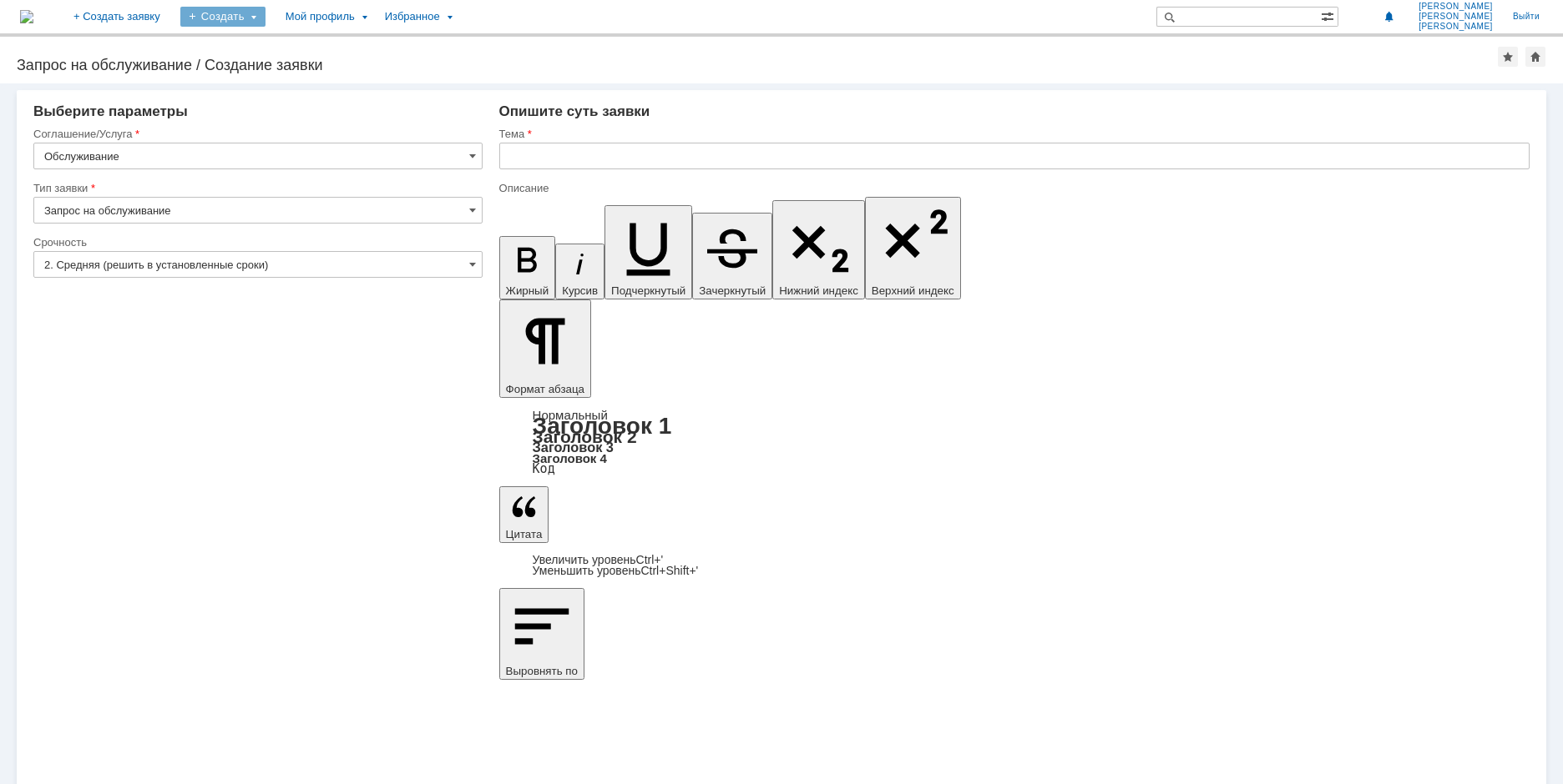
click at [265, 20] on div "Создать" at bounding box center [224, 17] width 86 height 20
click at [265, 44] on link "Заявка" at bounding box center [247, 50] width 127 height 20
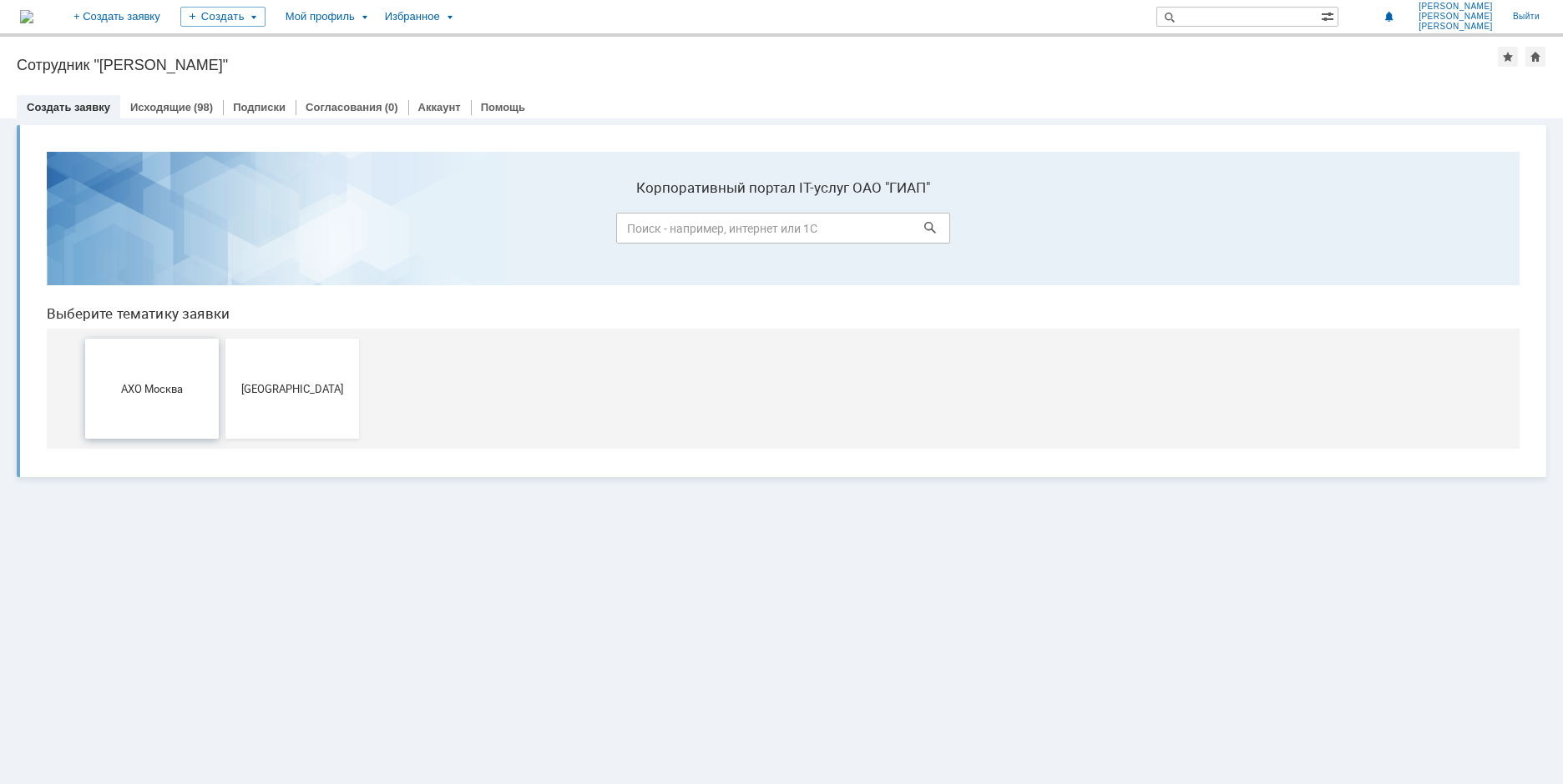
click at [135, 407] on button "АХО Москва" at bounding box center [152, 389] width 133 height 100
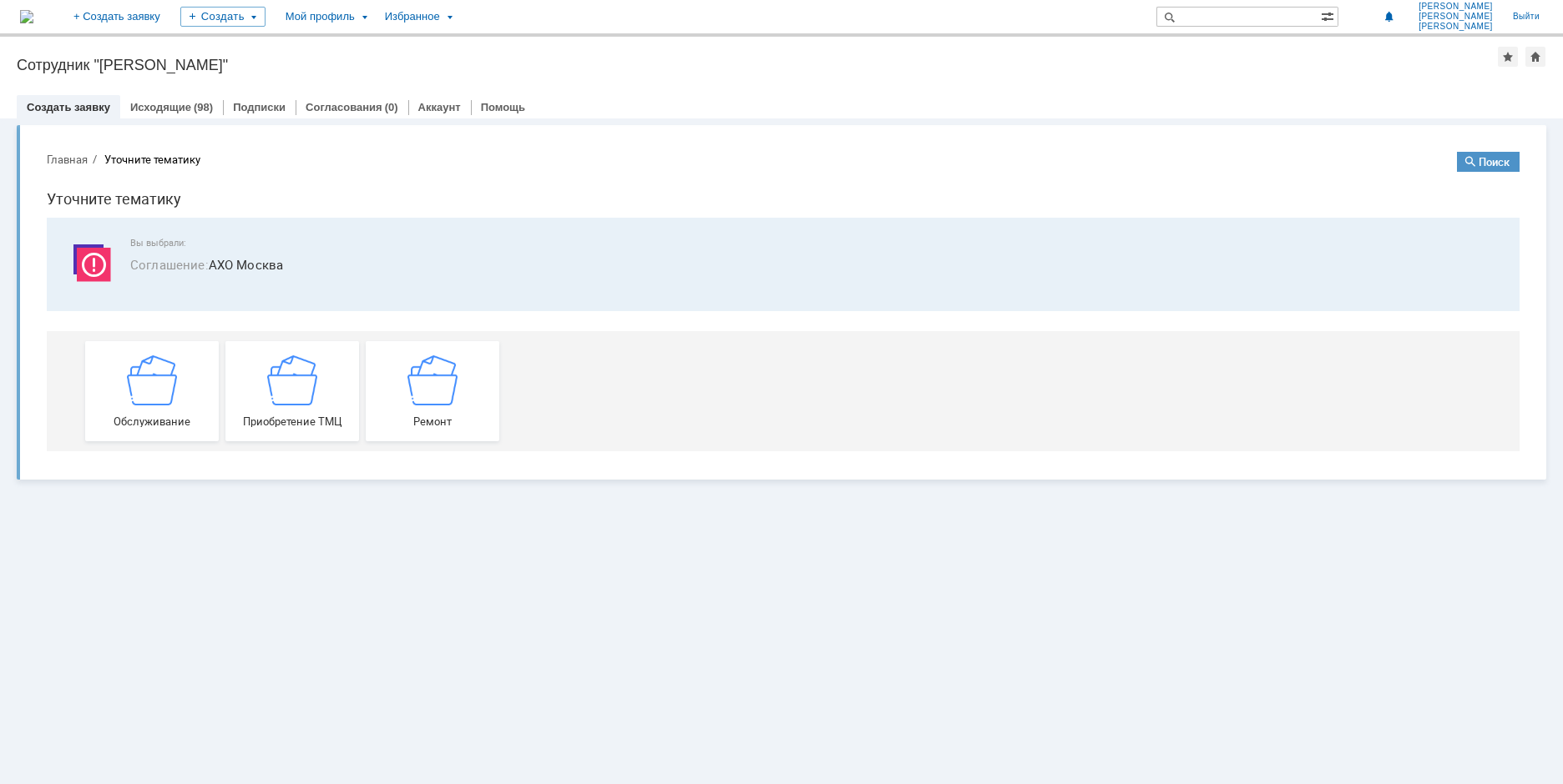
click at [135, 407] on div "Обслуживание" at bounding box center [152, 391] width 123 height 73
click at [457, 417] on span "Ремонт" at bounding box center [432, 421] width 123 height 13
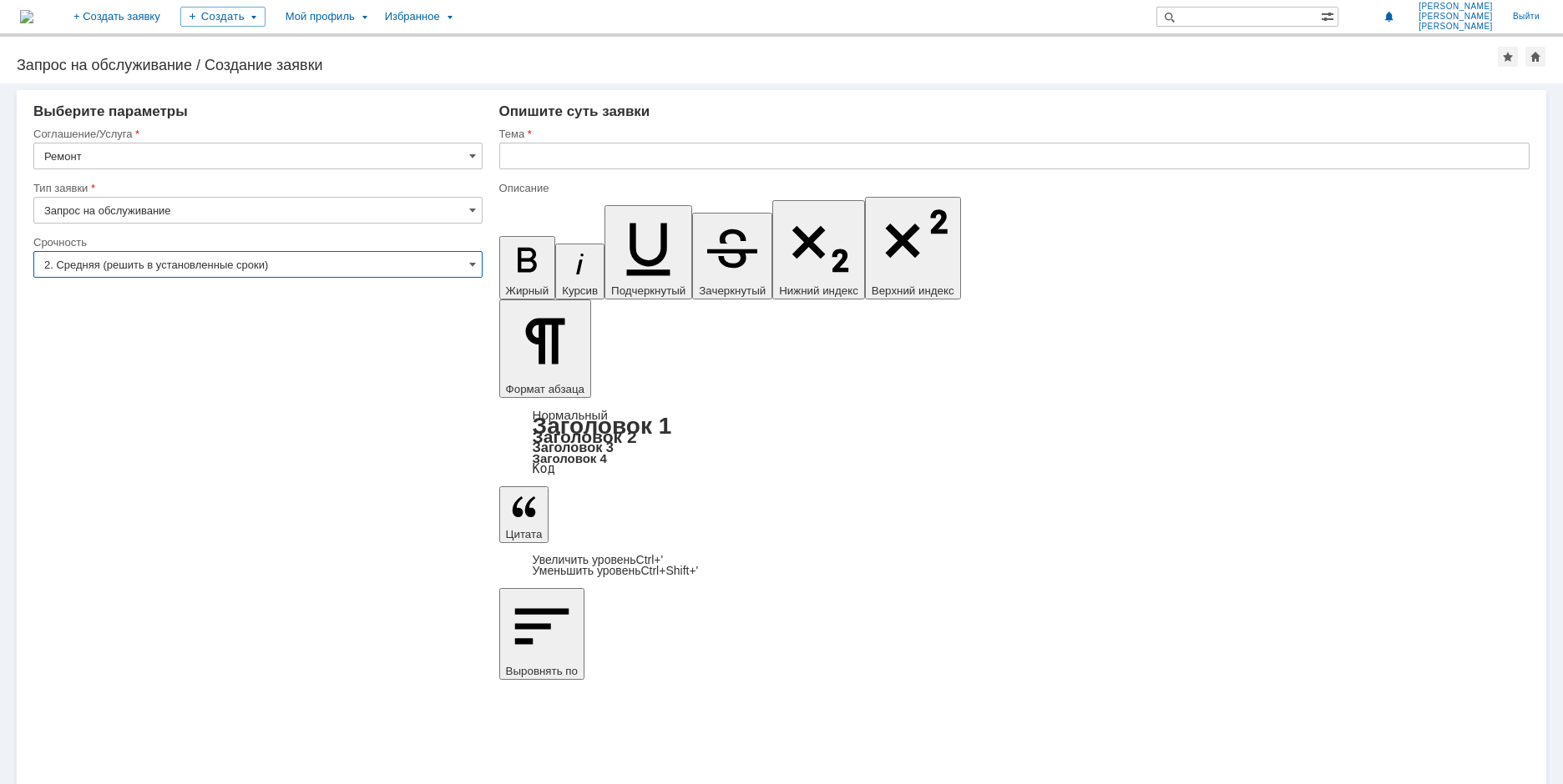
click at [133, 271] on input "2. Средняя (решить в установленные сроки)" at bounding box center [258, 264] width 449 height 26
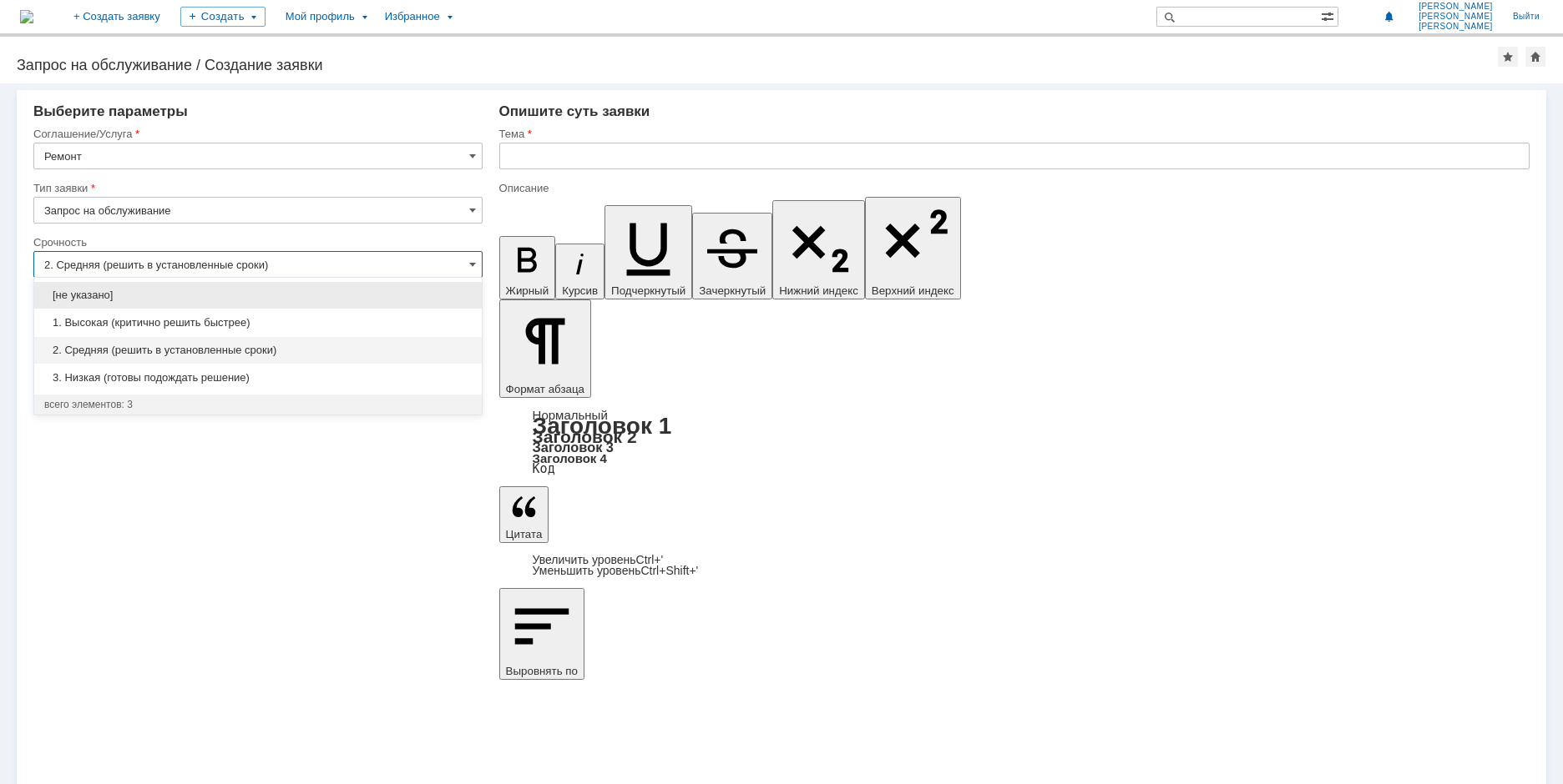
click at [126, 347] on span "2. Средняя (решить в установленные сроки)" at bounding box center [259, 351] width 428 height 14
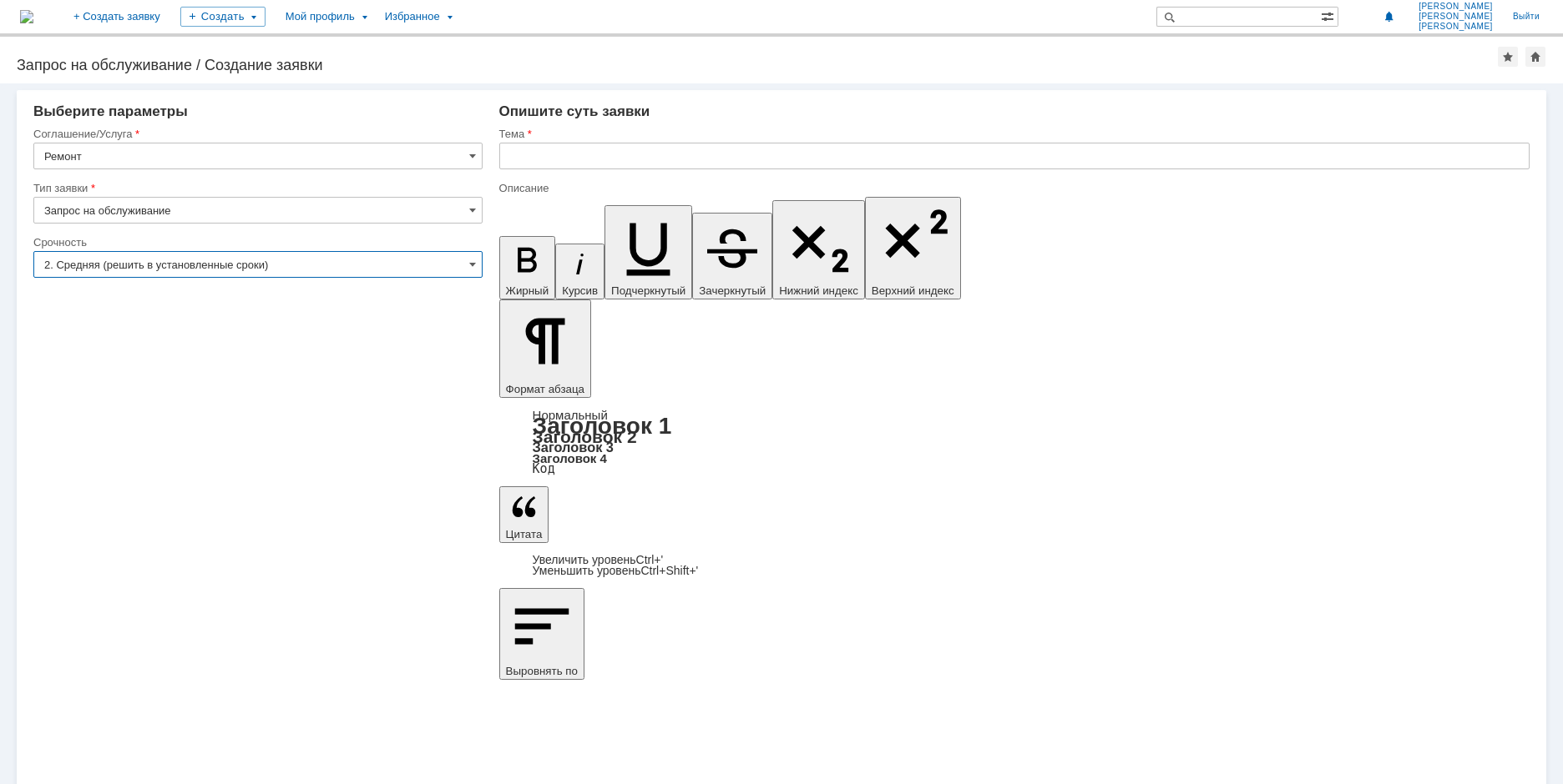
type input "2. Средняя (решить в установленные сроки)"
click at [136, 219] on input "Запрос на обслуживание" at bounding box center [258, 210] width 449 height 26
click at [672, 156] on input "text" at bounding box center [1015, 155] width 1030 height 26
type input "Запрос на обслуживание"
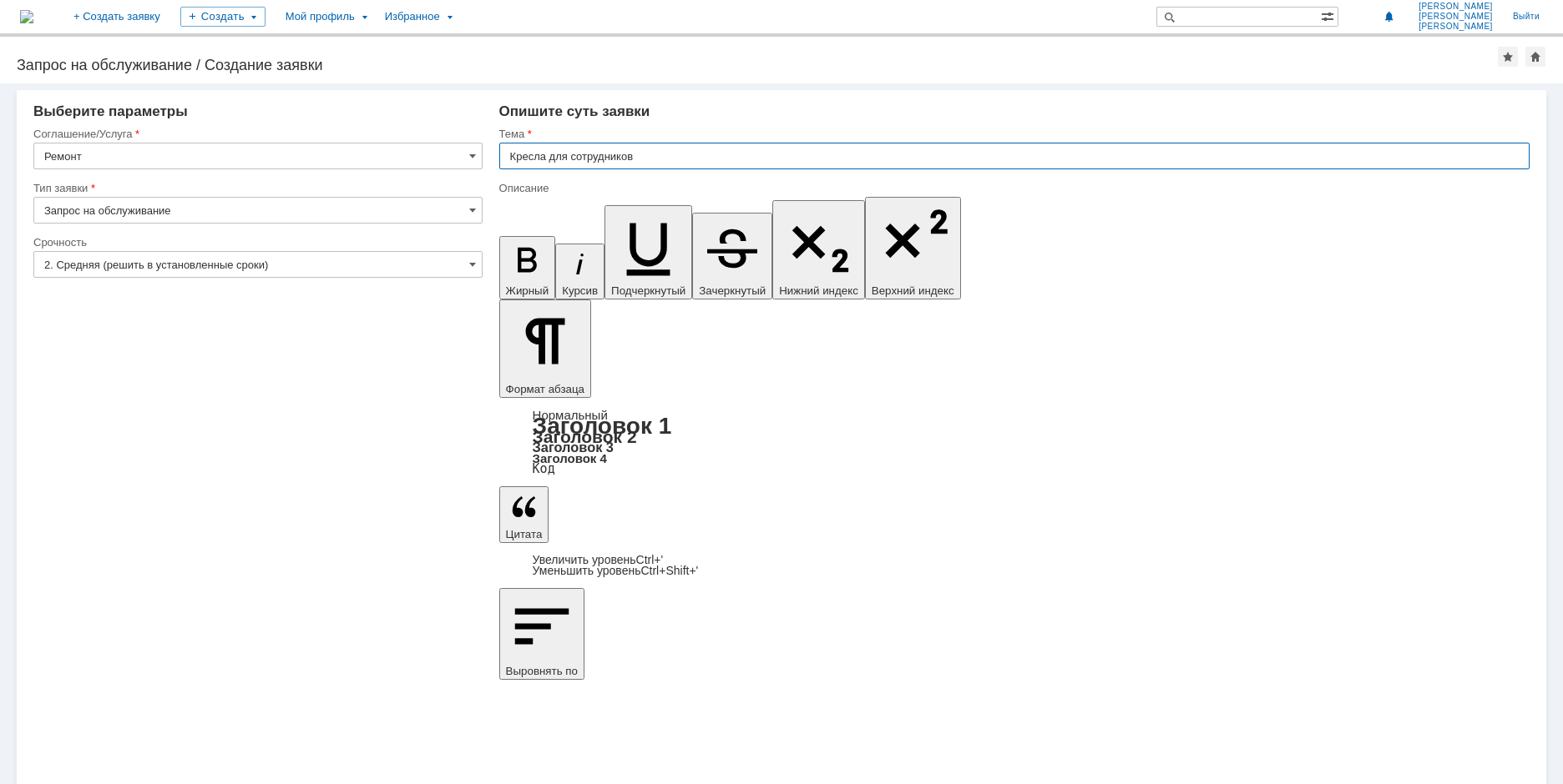
type input "Кресла для сотрудников"
drag, startPoint x: 526, startPoint y: 5855, endPoint x: 484, endPoint y: 5837, distance: 45.7
drag, startPoint x: 607, startPoint y: 5920, endPoint x: 1001, endPoint y: 6082, distance: 426.0
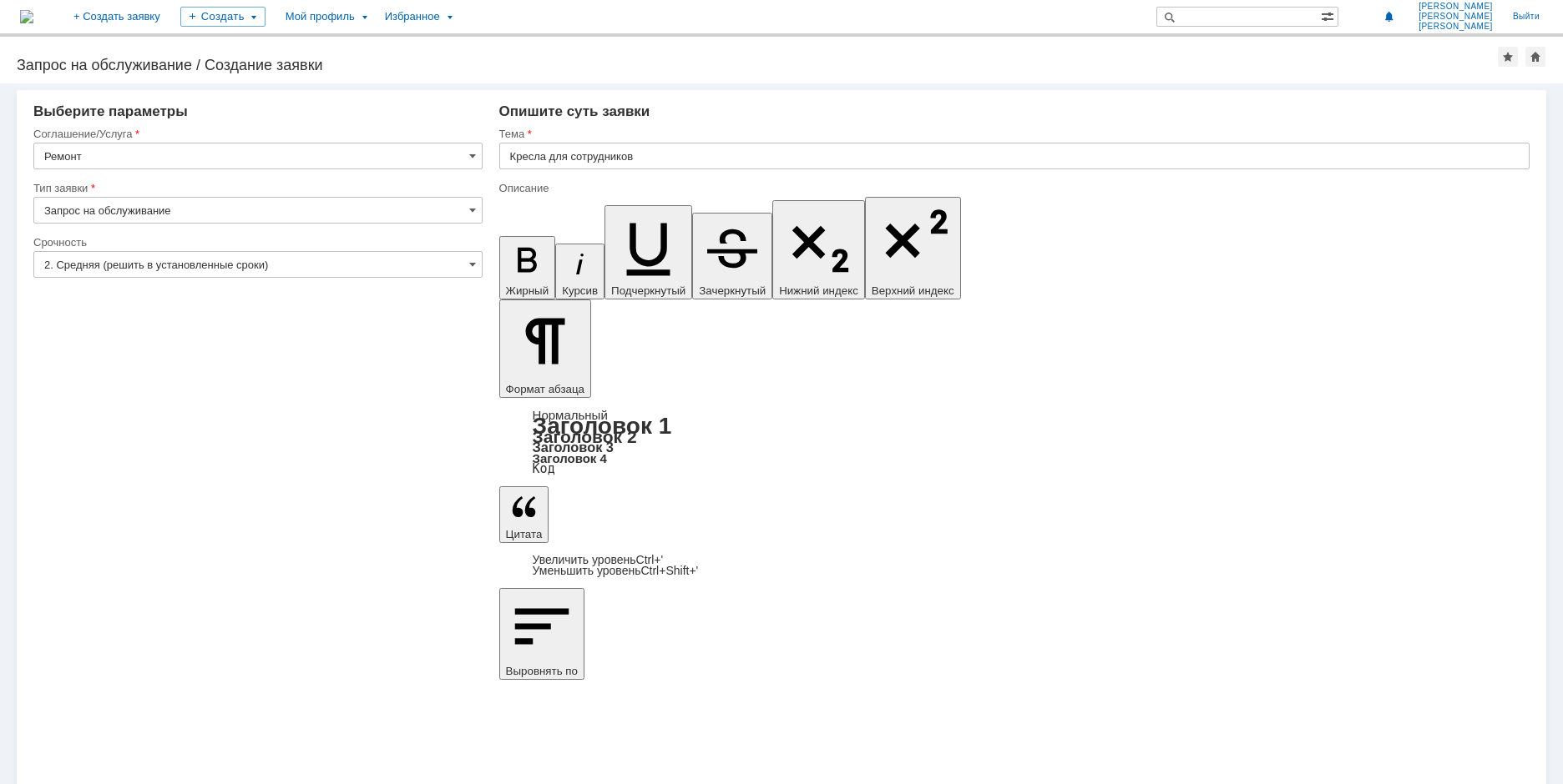
drag, startPoint x: 612, startPoint y: 5919, endPoint x: 1000, endPoint y: 6138, distance: 445.5
drag, startPoint x: 821, startPoint y: 5849, endPoint x: 733, endPoint y: 5851, distance: 88.0
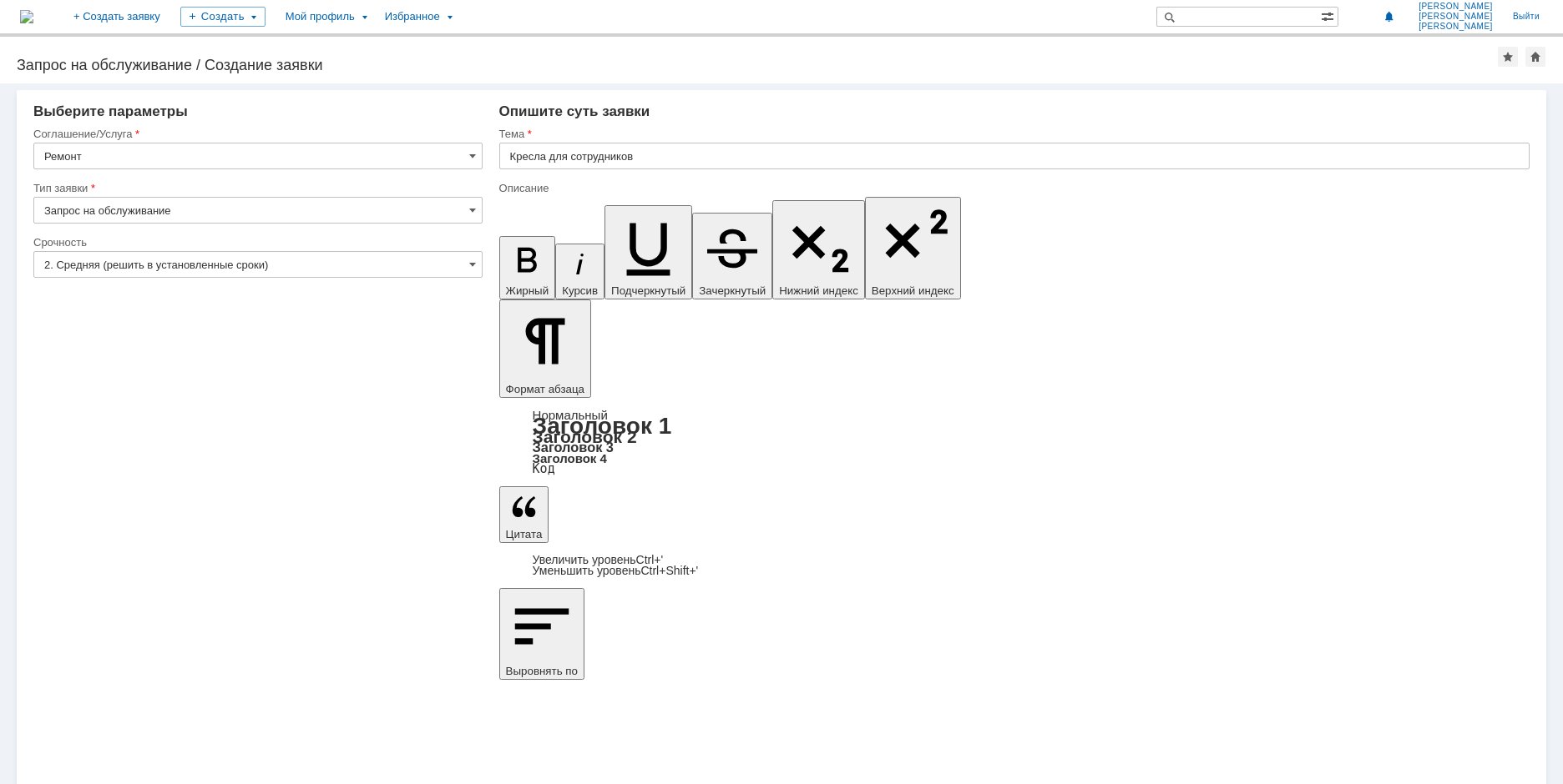
copy span "офисных кресел"
drag, startPoint x: 644, startPoint y: 162, endPoint x: 514, endPoint y: 165, distance: 130.0
click at [514, 165] on input "Кресла для сотрудников" at bounding box center [1015, 155] width 1030 height 26
click at [646, 164] on input "Кресла для сотрудников" at bounding box center [1015, 155] width 1030 height 26
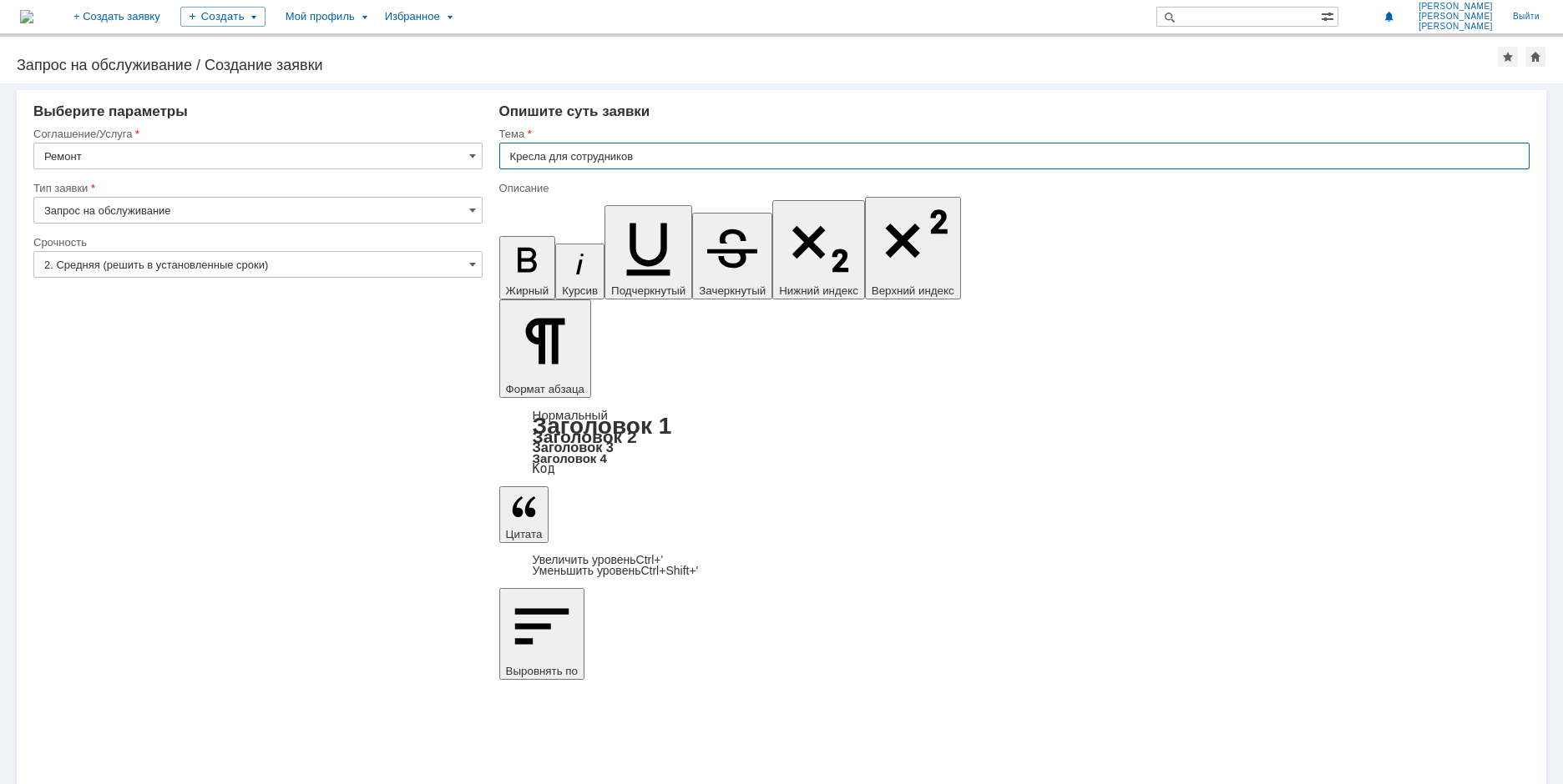
drag, startPoint x: 586, startPoint y: 158, endPoint x: 510, endPoint y: 156, distance: 76.0
click at [510, 156] on input "Кресла для сотрудников" at bounding box center [1015, 155] width 1030 height 26
click at [511, 155] on input "офисных кресел" at bounding box center [1015, 155] width 1030 height 26
click at [550, 160] on input "Офисных кресел" at bounding box center [1015, 155] width 1030 height 26
click at [608, 151] on input "Офисные кресел" at bounding box center [1015, 155] width 1030 height 26
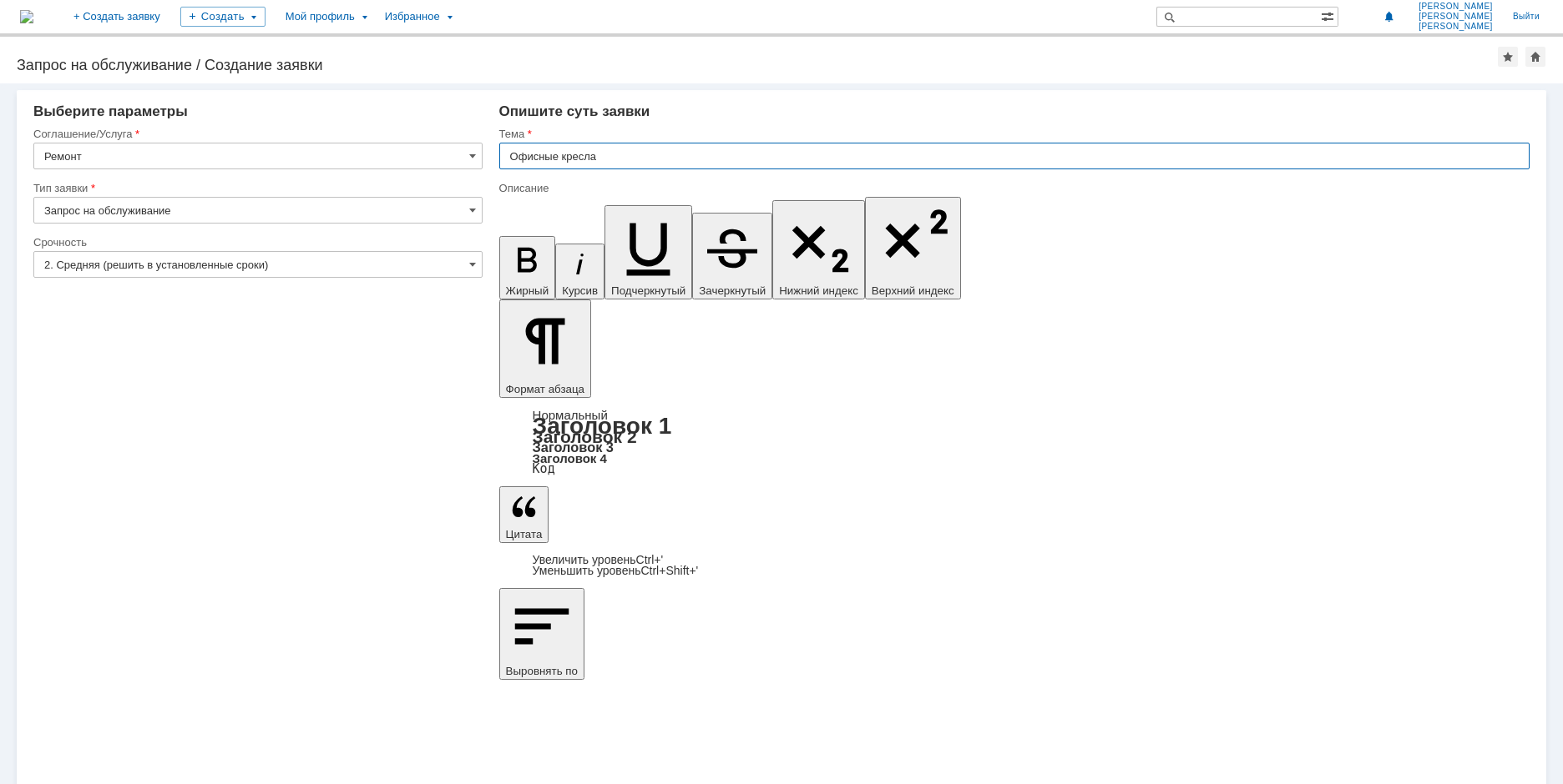
type input "Офисные кресла"
